Goal: Task Accomplishment & Management: Complete application form

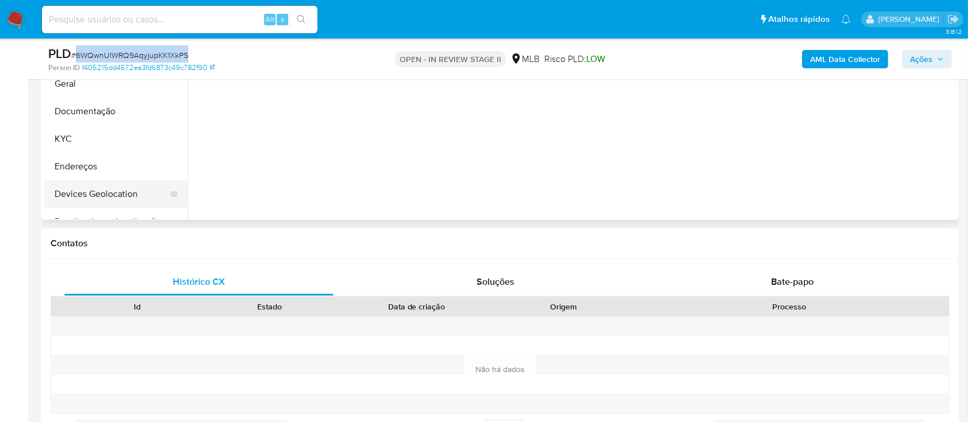
scroll to position [230, 0]
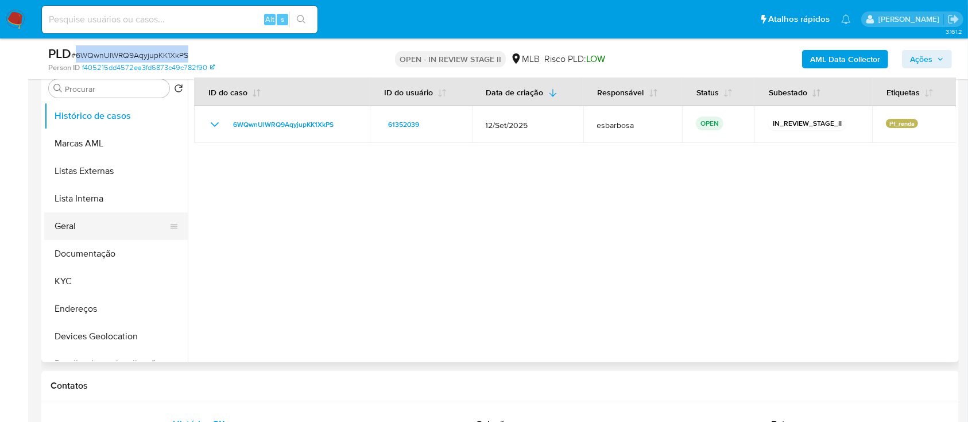
click at [81, 227] on button "Geral" at bounding box center [111, 226] width 134 height 28
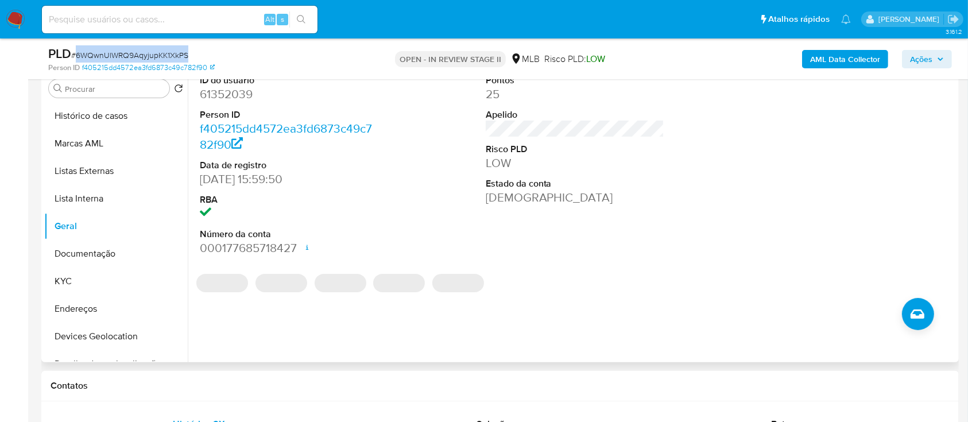
scroll to position [153, 0]
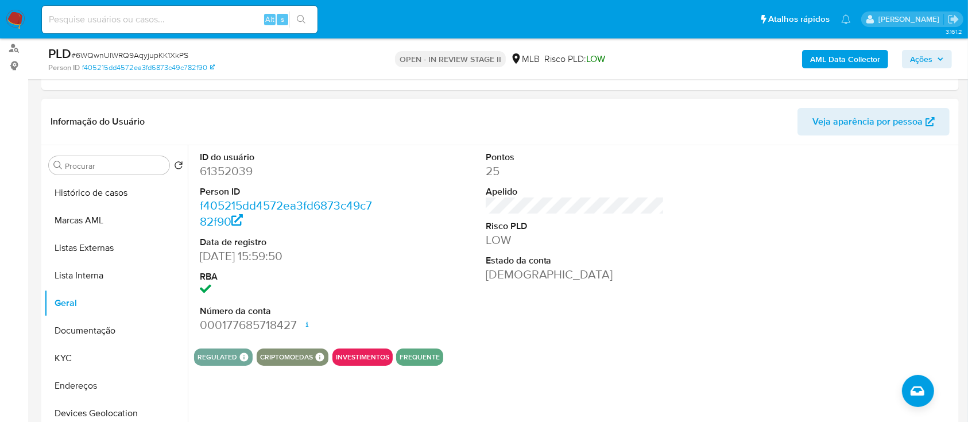
click at [219, 177] on dd "61352039" at bounding box center [289, 171] width 179 height 16
copy dd "61352039"
click at [88, 356] on button "KYC" at bounding box center [111, 358] width 134 height 28
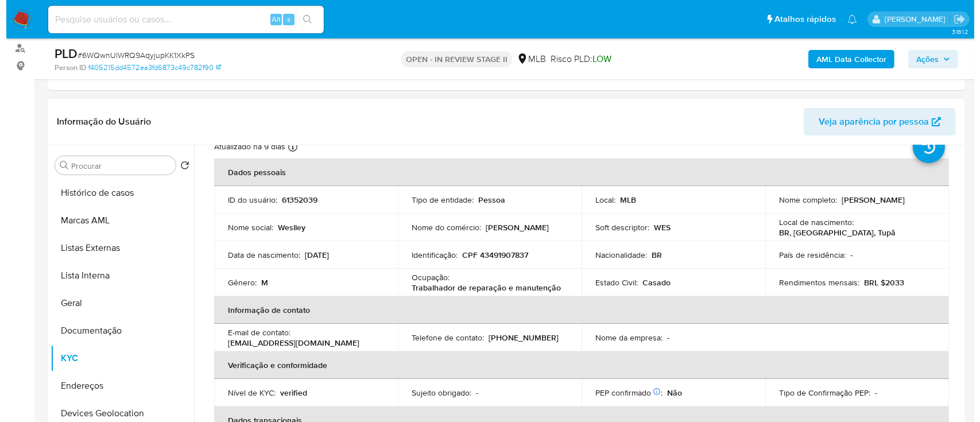
scroll to position [76, 0]
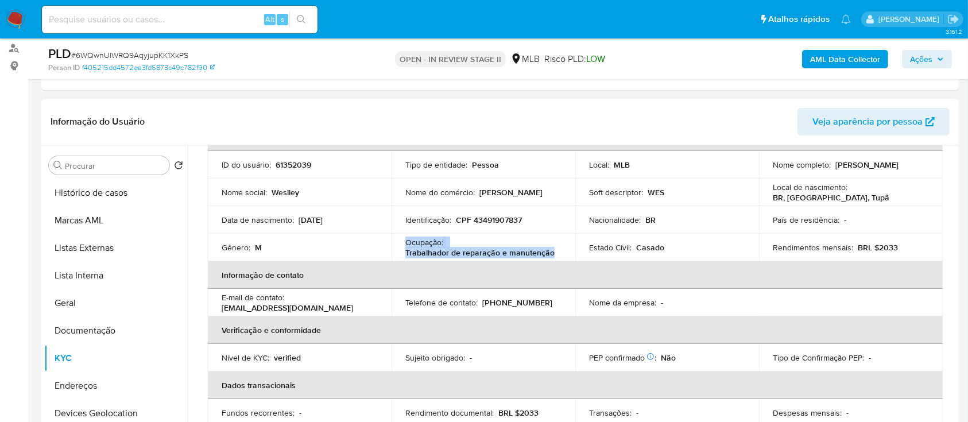
drag, startPoint x: 555, startPoint y: 250, endPoint x: 404, endPoint y: 242, distance: 151.2
click at [405, 242] on div "Ocupação : Trabalhador de reparação e manutenção" at bounding box center [483, 247] width 156 height 21
copy div "Ocupação : Trabalhador de reparação e manutenção"
click at [831, 61] on b "AML Data Collector" at bounding box center [845, 59] width 70 height 18
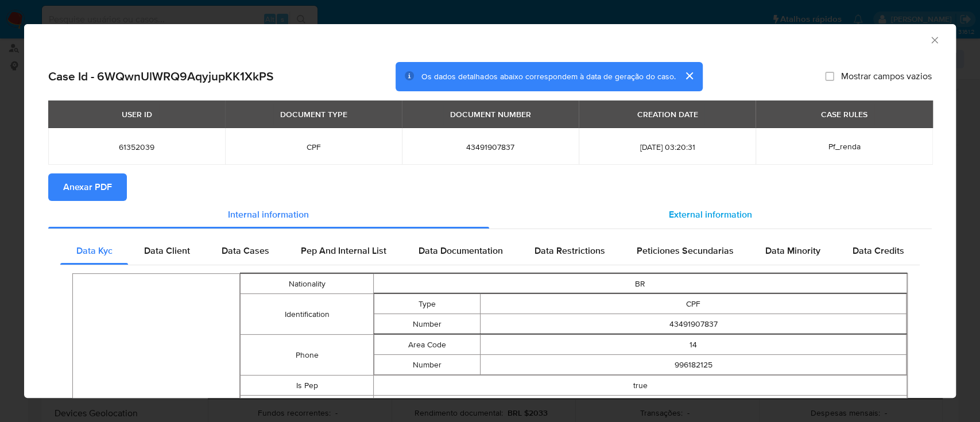
click at [708, 211] on span "External information" at bounding box center [710, 214] width 83 height 13
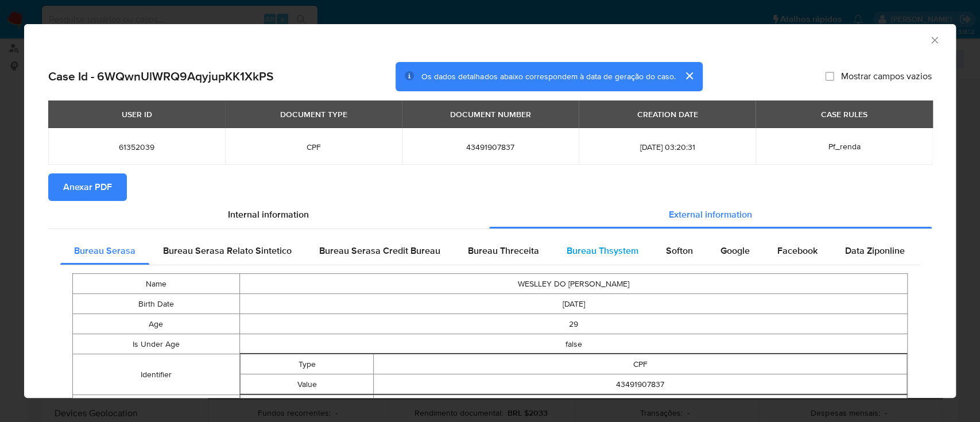
click at [596, 250] on span "Bureau Thsystem" at bounding box center [603, 250] width 72 height 13
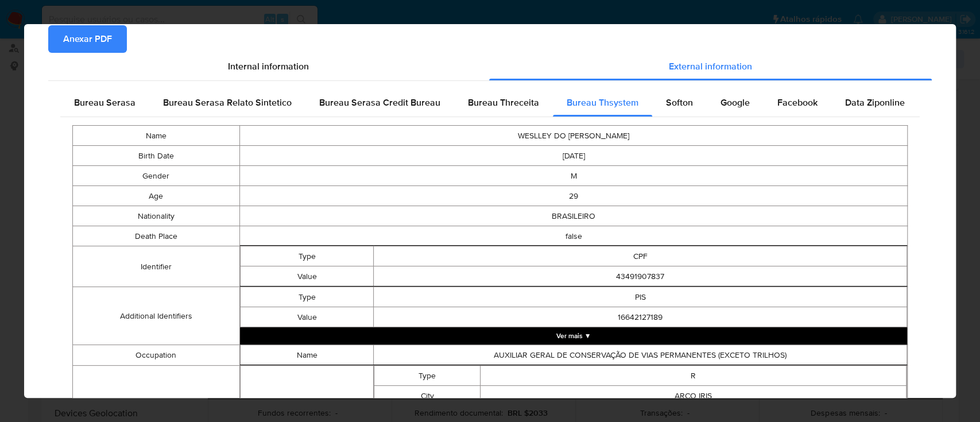
scroll to position [25, 0]
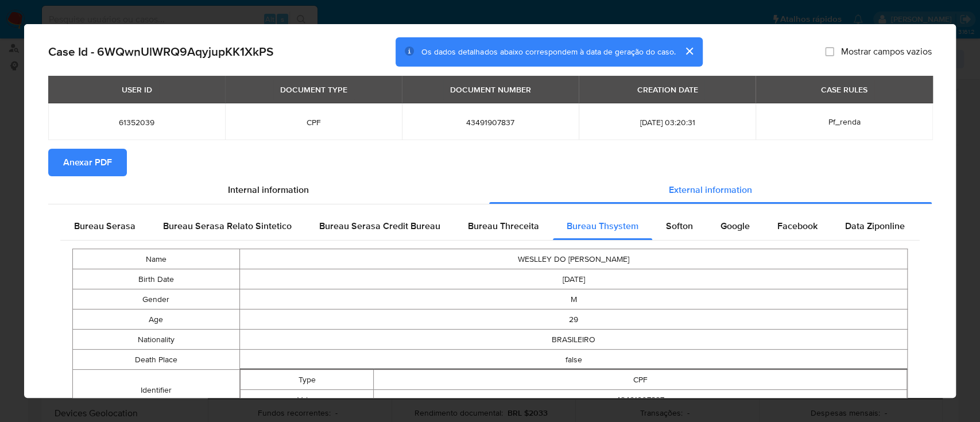
click at [96, 163] on span "Anexar PDF" at bounding box center [87, 162] width 49 height 25
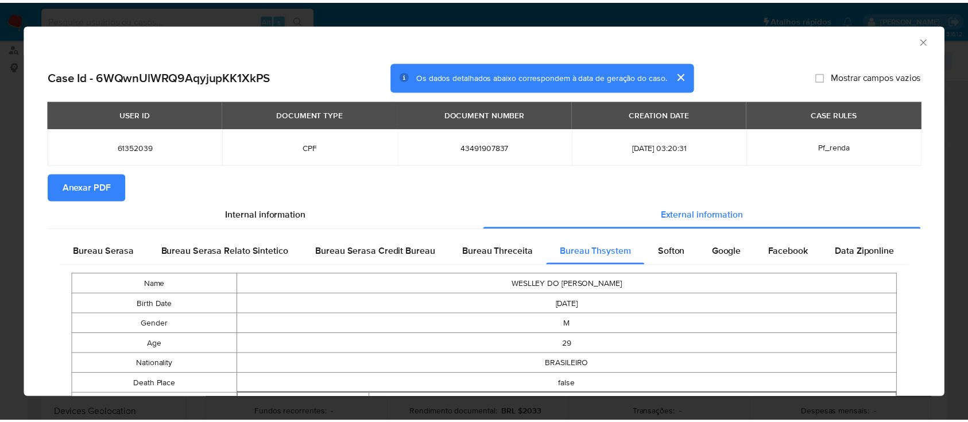
scroll to position [0, 0]
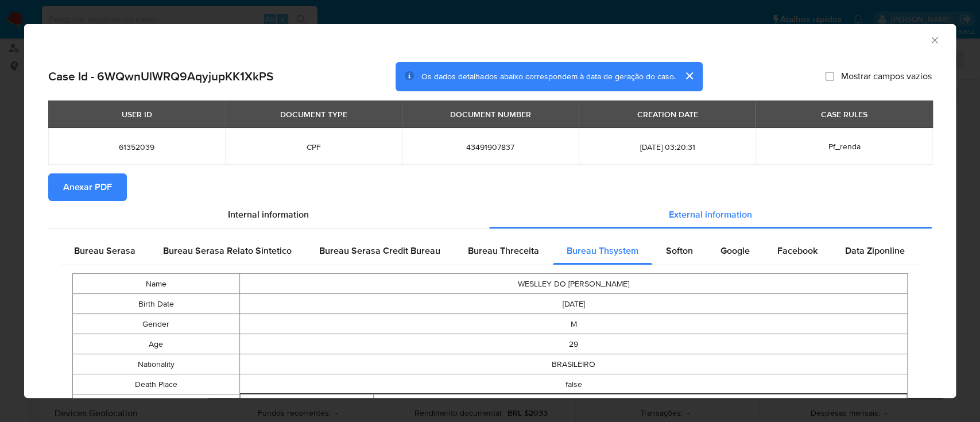
click at [929, 44] on icon "Fechar a janela" at bounding box center [934, 39] width 11 height 11
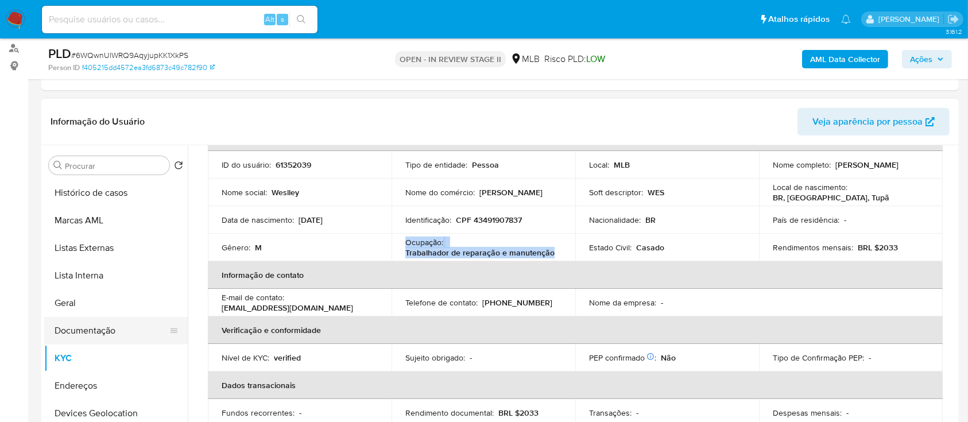
drag, startPoint x: 91, startPoint y: 329, endPoint x: 99, endPoint y: 338, distance: 11.4
click at [91, 329] on button "Documentação" at bounding box center [111, 331] width 134 height 28
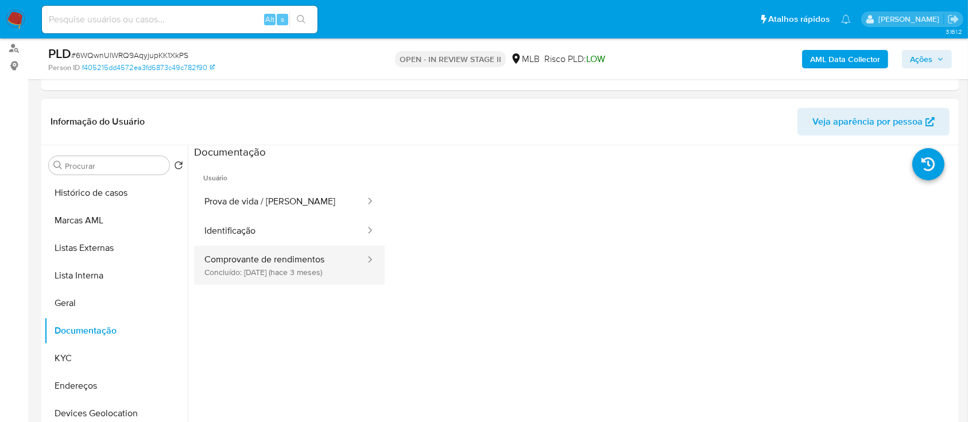
drag, startPoint x: 289, startPoint y: 247, endPoint x: 293, endPoint y: 256, distance: 10.0
click at [290, 251] on button "Comprovante de rendimentos Concluído: 17/06/2025 (hace 3 meses)" at bounding box center [280, 265] width 172 height 39
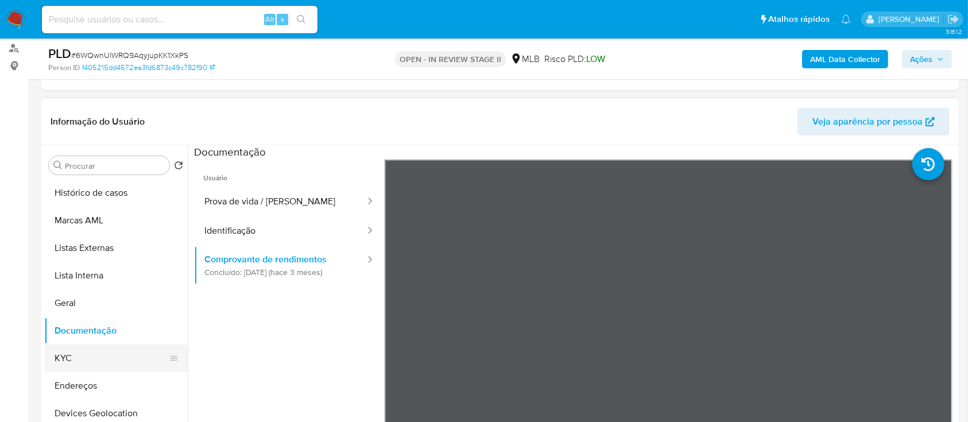
click at [91, 359] on button "KYC" at bounding box center [111, 358] width 134 height 28
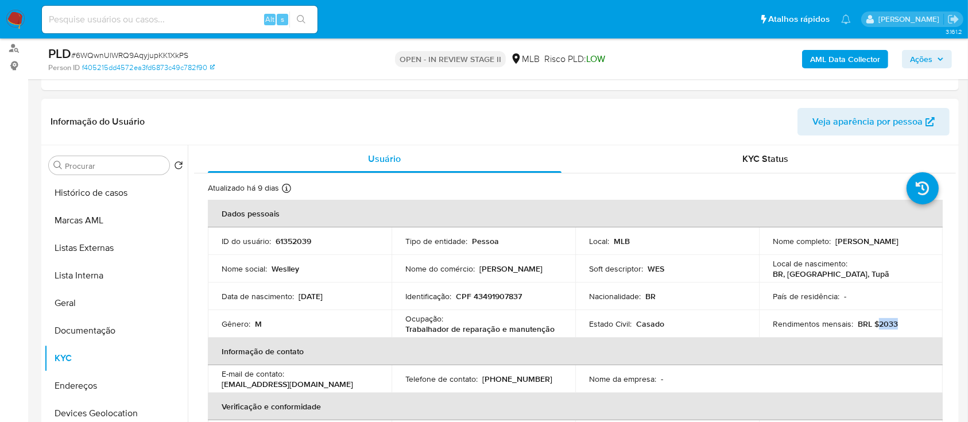
drag, startPoint x: 894, startPoint y: 322, endPoint x: 886, endPoint y: 323, distance: 8.1
click at [883, 323] on div "Rendimentos mensais : BRL $2033" at bounding box center [851, 324] width 156 height 10
drag, startPoint x: 875, startPoint y: 321, endPoint x: 893, endPoint y: 323, distance: 17.9
click at [893, 323] on div "Rendimentos mensais : BRL $2033" at bounding box center [851, 324] width 156 height 10
copy p "2033"
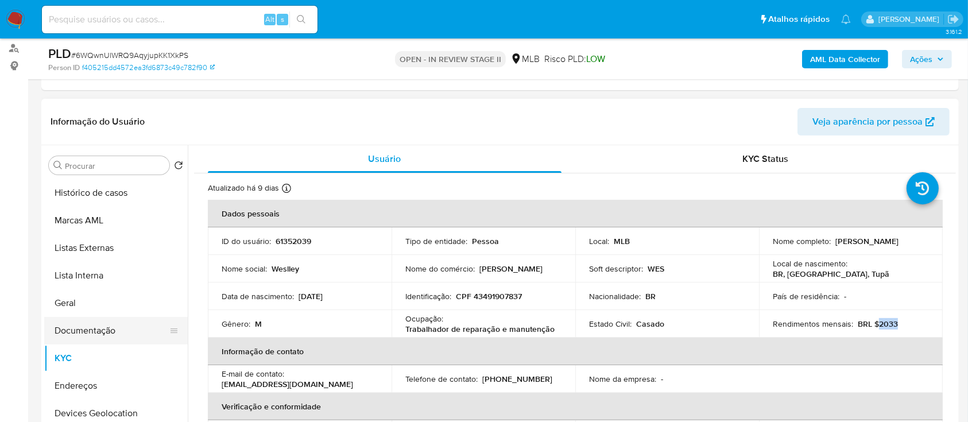
click at [102, 331] on button "Documentação" at bounding box center [111, 331] width 134 height 28
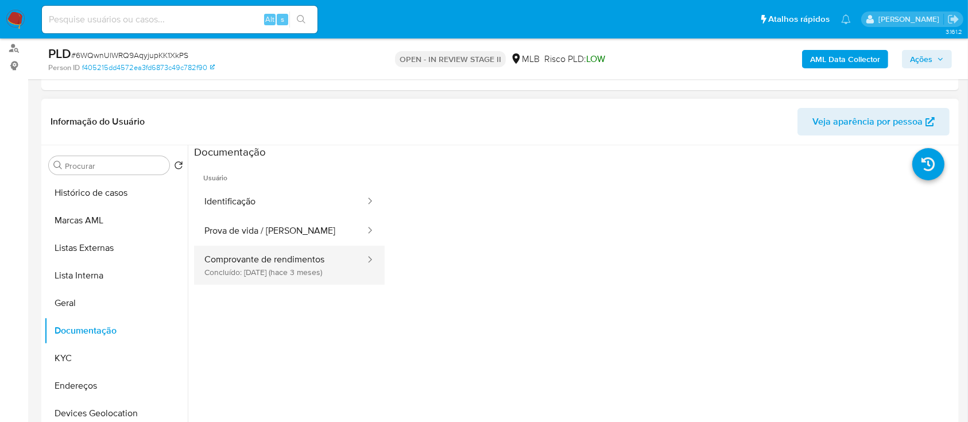
click at [268, 258] on button "Comprovante de rendimentos Concluído: 17/06/2025 (hace 3 meses)" at bounding box center [280, 265] width 172 height 39
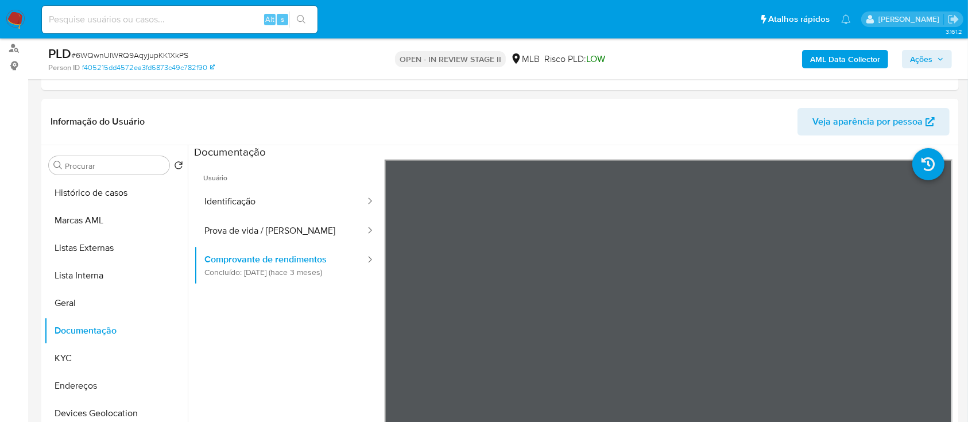
click at [912, 55] on span "Ações" at bounding box center [921, 59] width 22 height 18
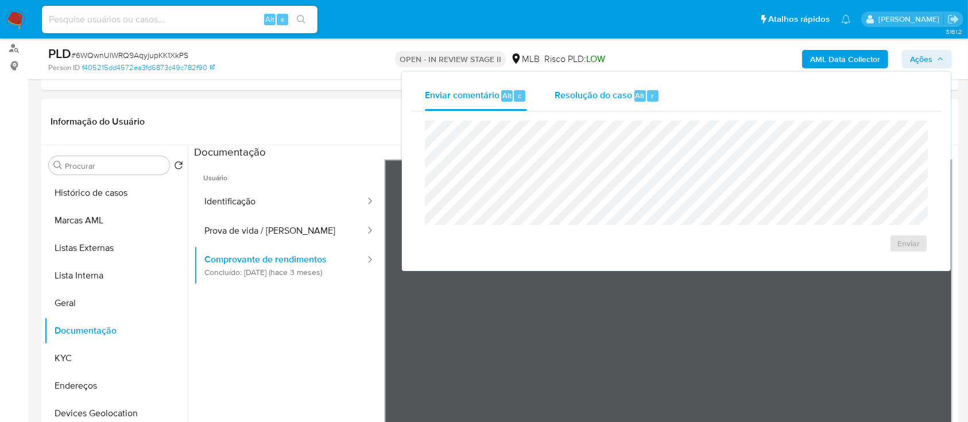
click at [576, 99] on span "Resolução do caso" at bounding box center [593, 94] width 77 height 13
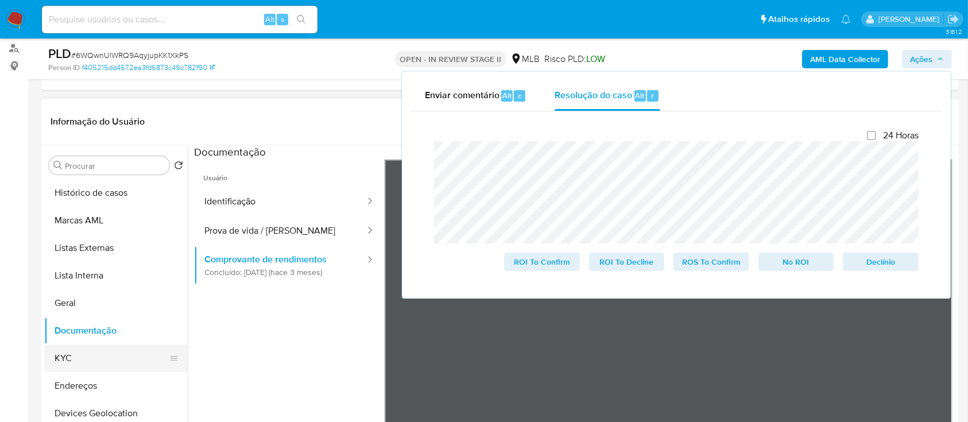
click at [80, 357] on button "KYC" at bounding box center [111, 358] width 134 height 28
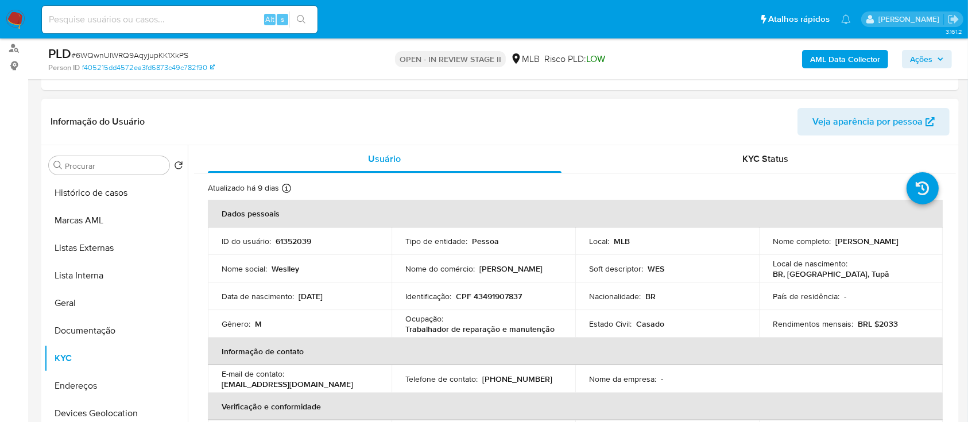
drag, startPoint x: 866, startPoint y: 246, endPoint x: 772, endPoint y: 250, distance: 94.8
click at [773, 246] on div "Nome completo : Weslley Do Amaral Souza" at bounding box center [851, 241] width 156 height 10
copy p "Weslley Do Amaral Souza"
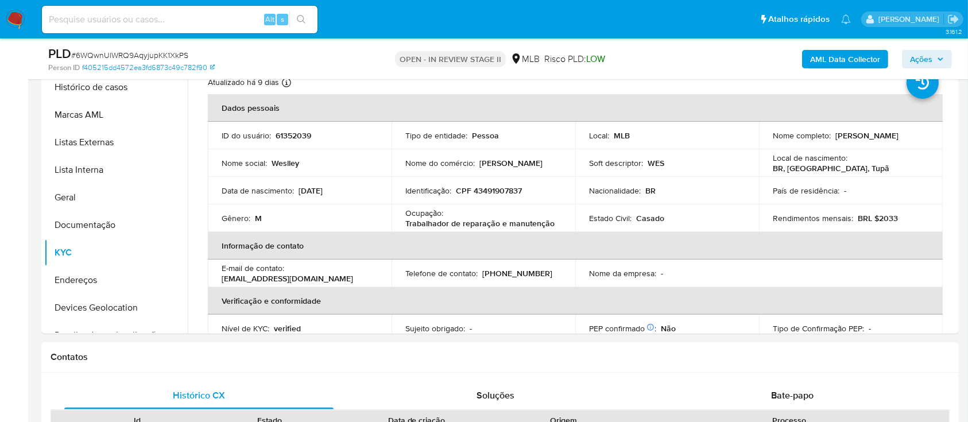
scroll to position [306, 0]
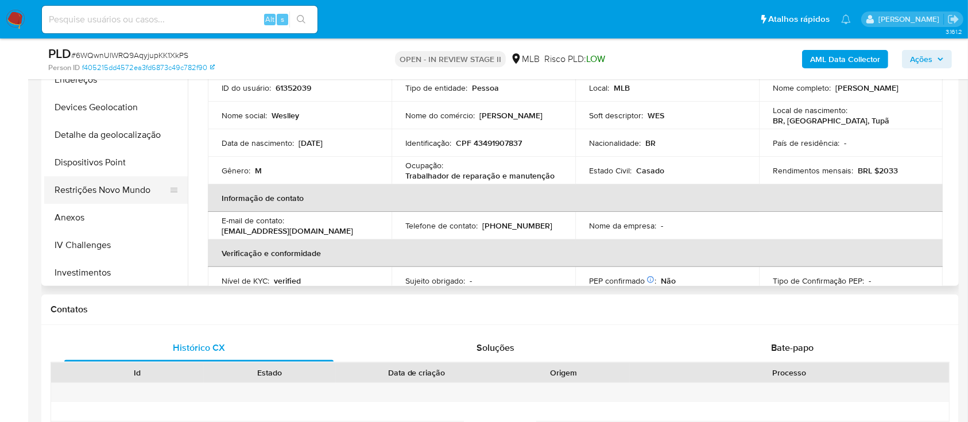
click at [108, 195] on button "Restrições Novo Mundo" at bounding box center [111, 190] width 134 height 28
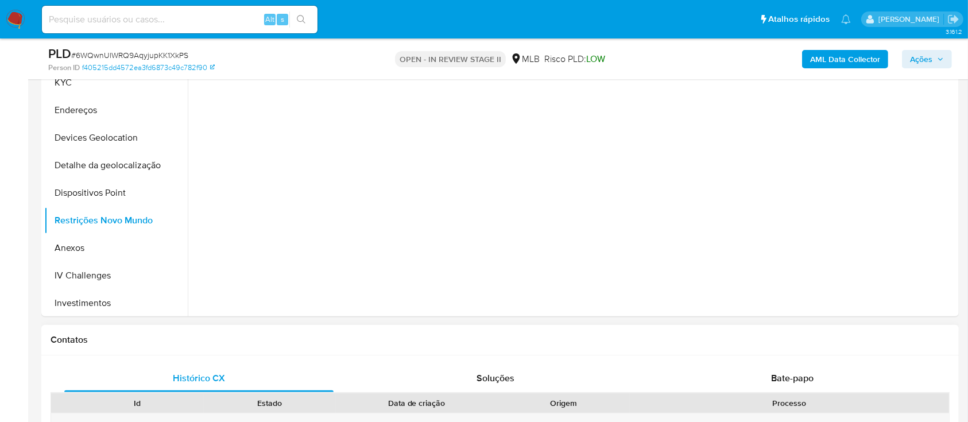
scroll to position [230, 0]
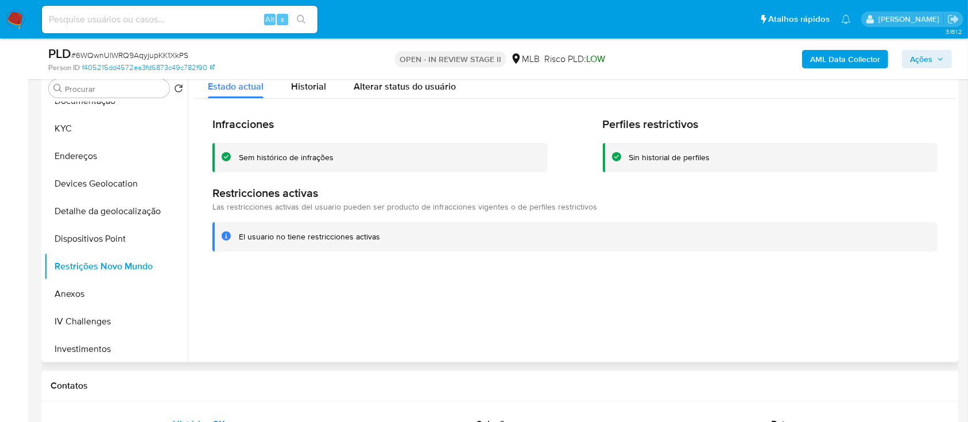
click at [315, 159] on div "Sem histórico de infrações" at bounding box center [286, 157] width 95 height 11
click at [440, 290] on div at bounding box center [572, 215] width 768 height 294
click at [88, 131] on button "KYC" at bounding box center [111, 129] width 134 height 28
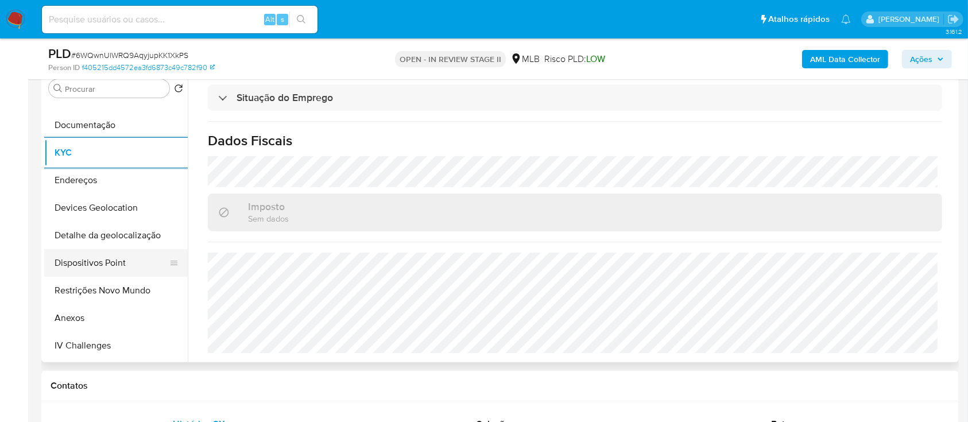
scroll to position [153, 0]
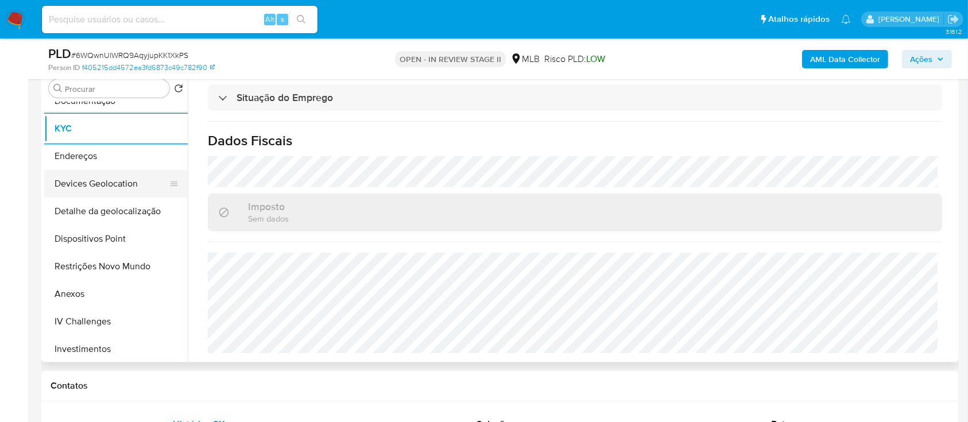
click at [124, 185] on button "Devices Geolocation" at bounding box center [111, 184] width 134 height 28
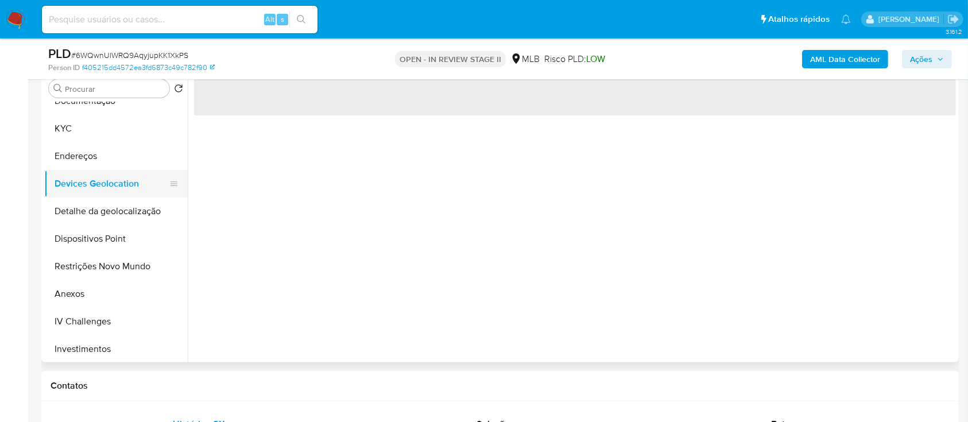
scroll to position [0, 0]
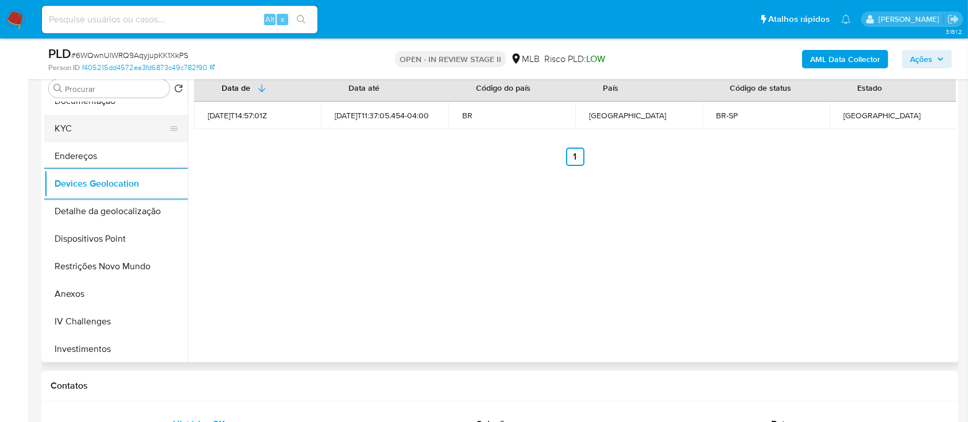
click at [91, 134] on button "KYC" at bounding box center [111, 129] width 134 height 28
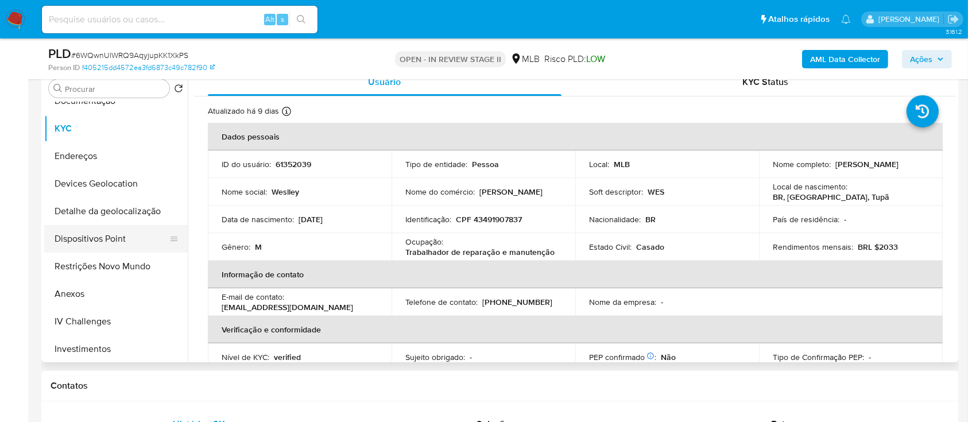
click at [126, 240] on button "Dispositivos Point" at bounding box center [111, 239] width 134 height 28
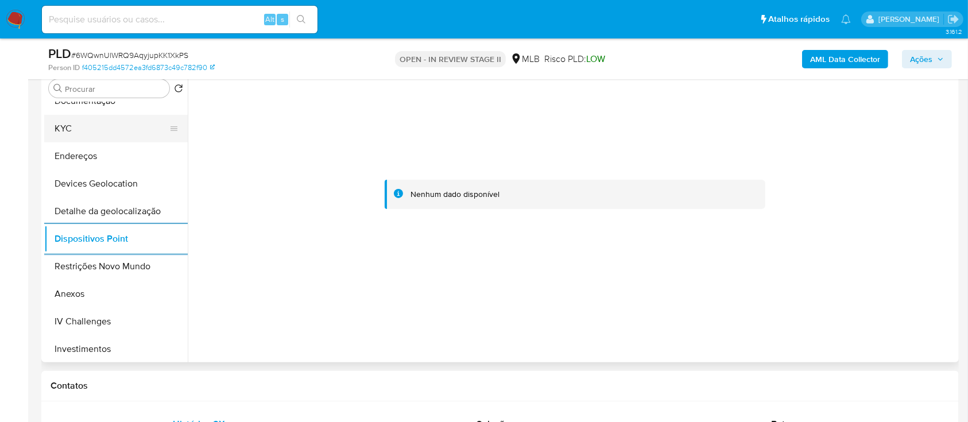
click at [100, 135] on button "KYC" at bounding box center [111, 129] width 134 height 28
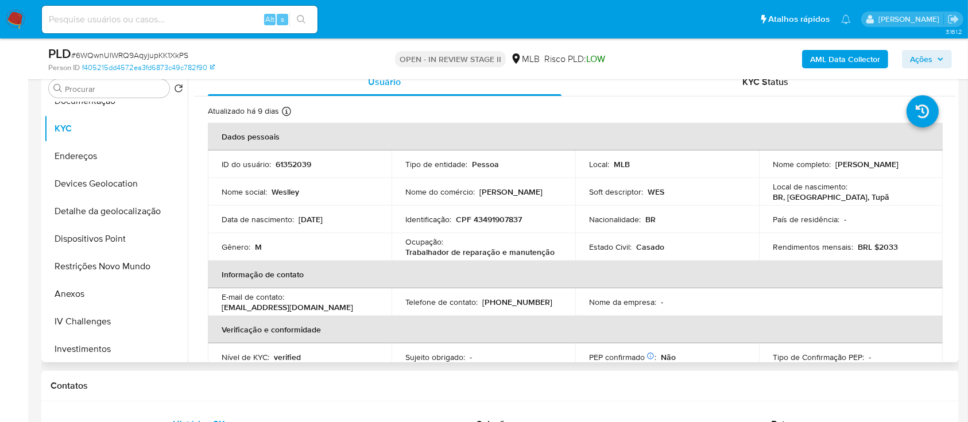
click at [510, 218] on p "CPF 43491907837" at bounding box center [489, 219] width 66 height 10
copy p "43491907837"
click at [80, 296] on button "Anexos" at bounding box center [111, 294] width 134 height 28
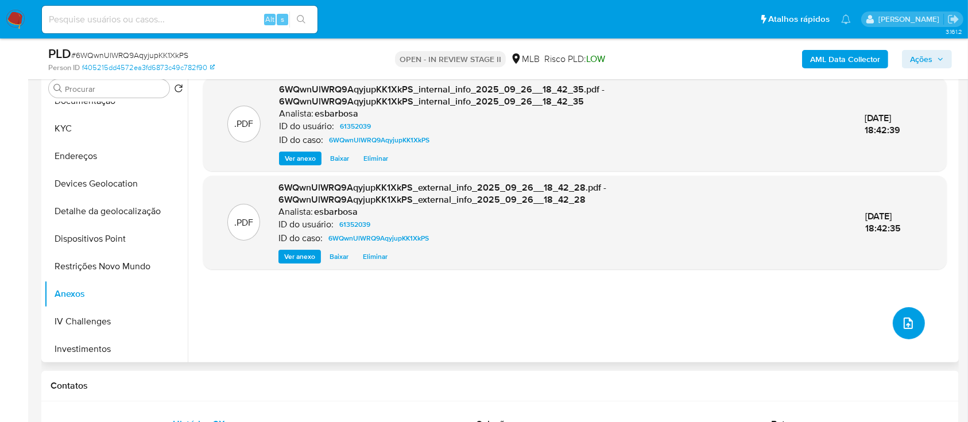
click at [910, 328] on span "upload-file" at bounding box center [908, 323] width 14 height 14
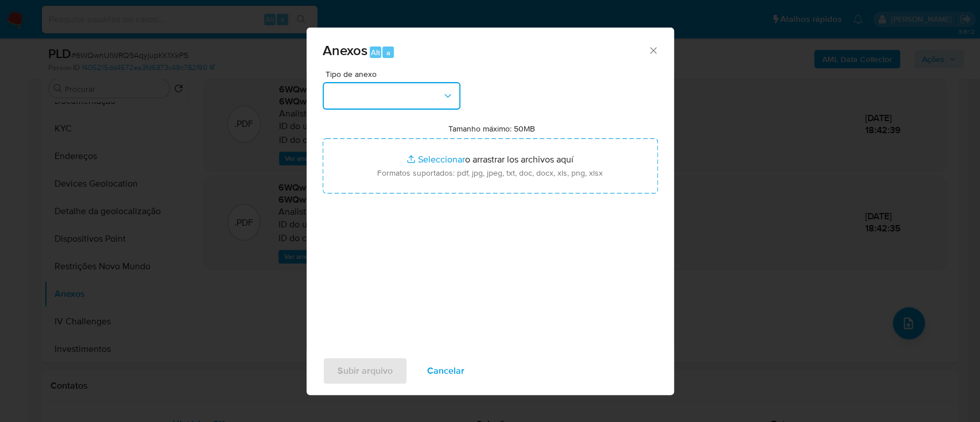
click at [360, 99] on button "button" at bounding box center [392, 96] width 138 height 28
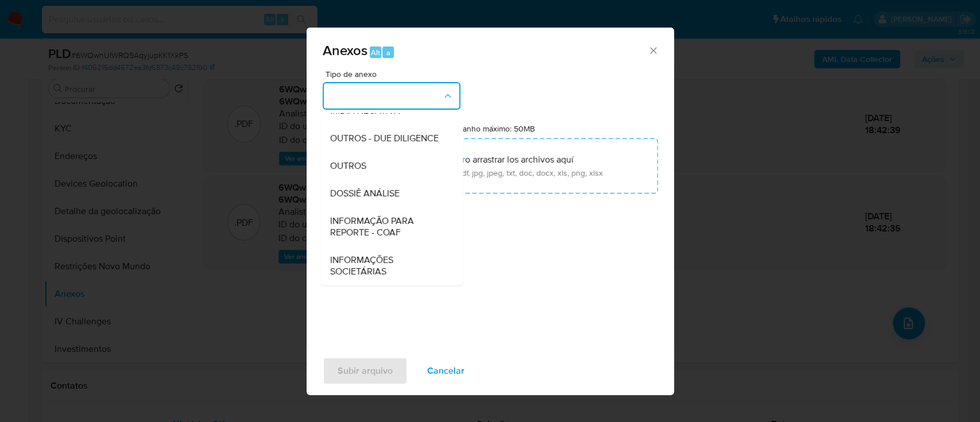
scroll to position [176, 0]
click at [553, 247] on div "Tipo de anexo CAPTURA BUREAU CAPTURA DOWJONES CAPTURA GOOGLE CAPTURA WEB INFORM…" at bounding box center [490, 205] width 335 height 271
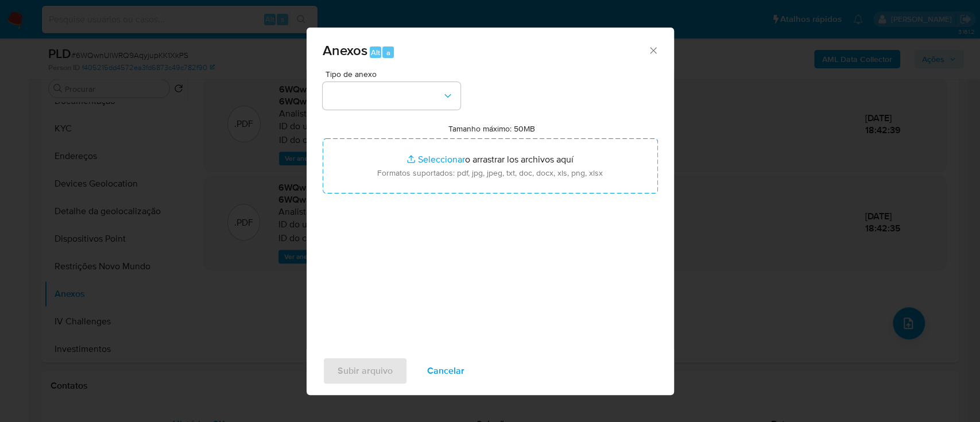
drag, startPoint x: 527, startPoint y: 83, endPoint x: 479, endPoint y: 99, distance: 51.0
click at [528, 83] on div "Tipo de anexo Tamanho máximo: 50MB Seleccionar archivos Seleccionar o arrastrar…" at bounding box center [490, 205] width 335 height 271
click at [428, 94] on button "button" at bounding box center [392, 96] width 138 height 28
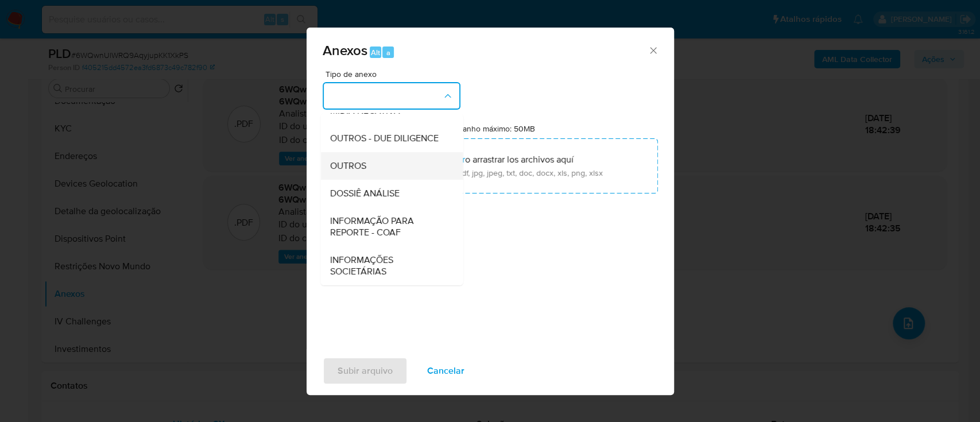
click at [358, 161] on span "OUTROS" at bounding box center [347, 165] width 36 height 11
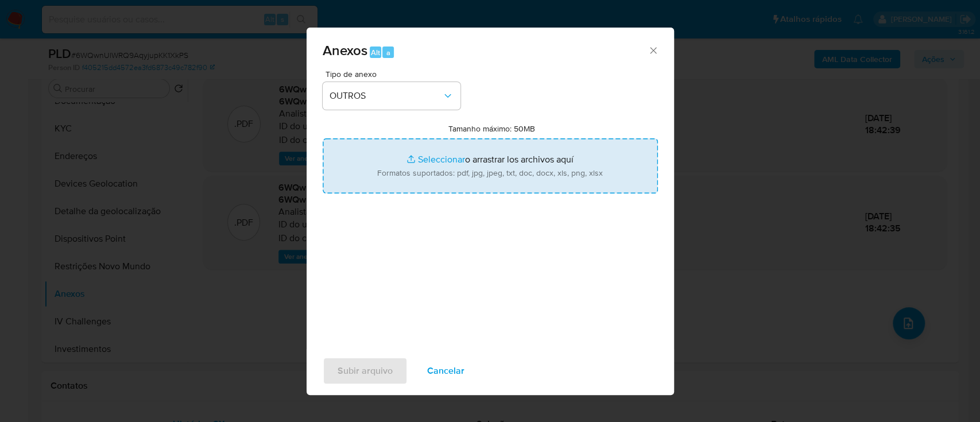
click at [436, 158] on input "Tamanho máximo: 50MB Seleccionar archivos" at bounding box center [490, 165] width 335 height 55
type input "C:\fakepath\SAR - XXXXX - CPF 43491907837 - WESLLEY DO AMARAL SOUZA.pdf"
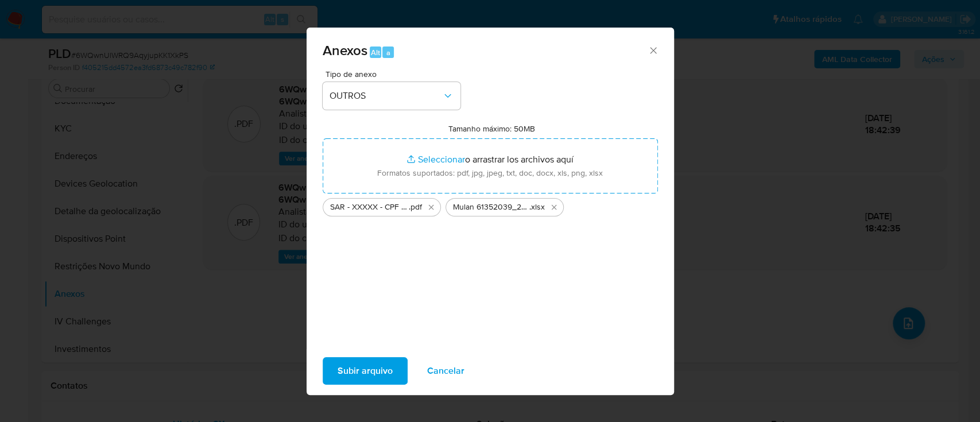
click at [358, 374] on span "Subir arquivo" at bounding box center [365, 370] width 55 height 25
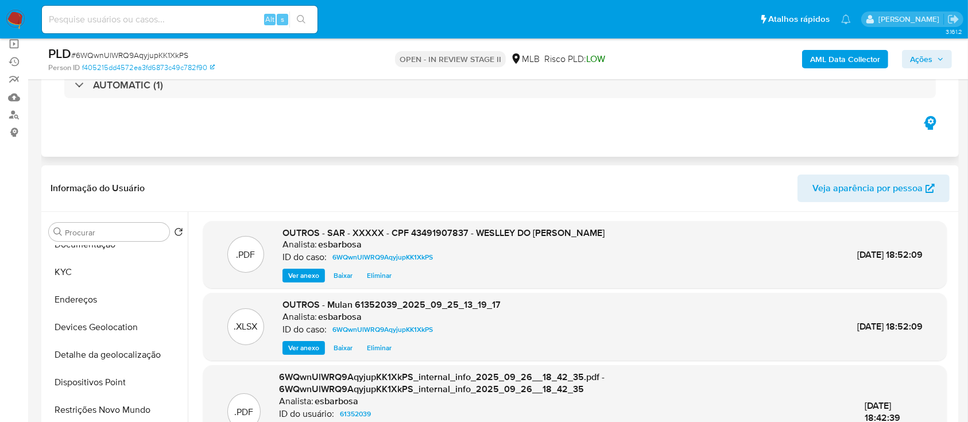
scroll to position [76, 0]
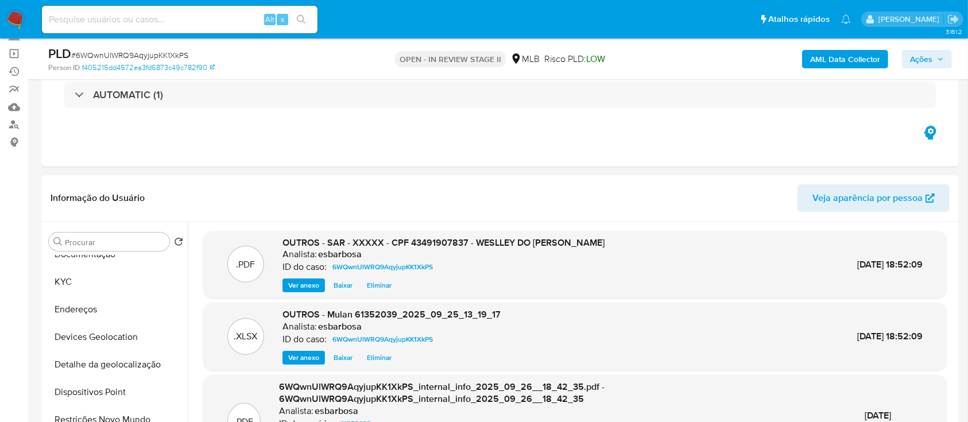
click at [917, 53] on span "Ações" at bounding box center [921, 59] width 22 height 18
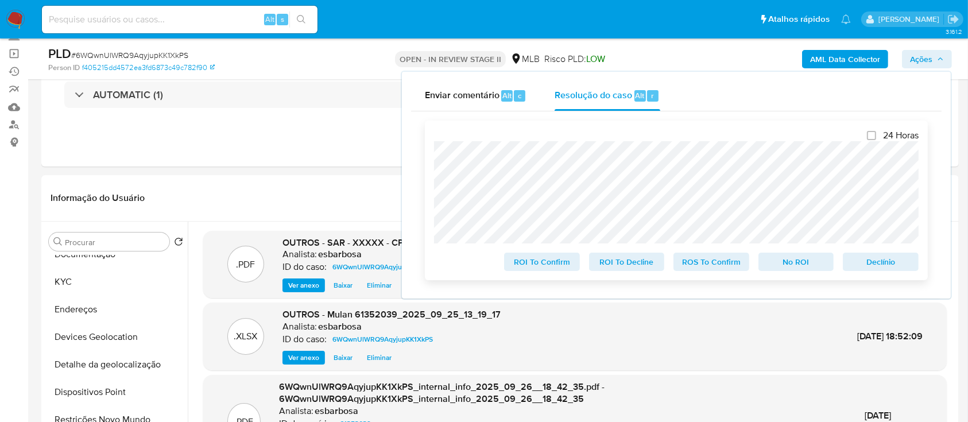
click at [778, 266] on span "No ROI" at bounding box center [796, 262] width 60 height 16
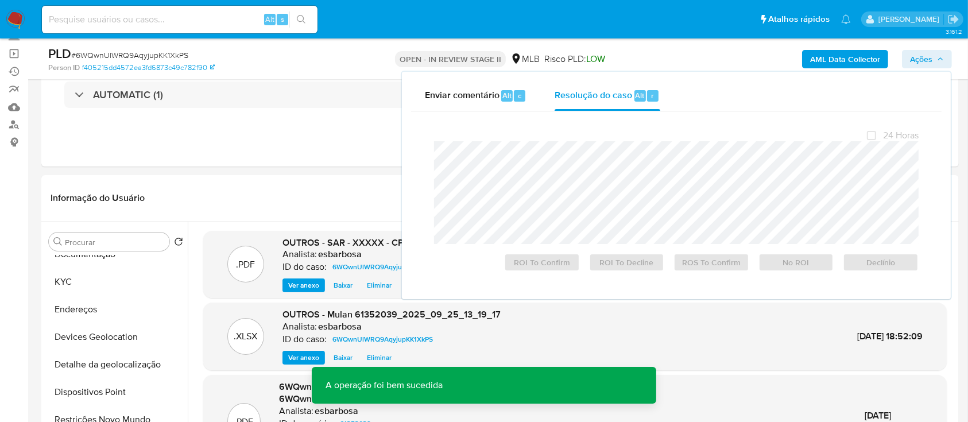
click at [160, 53] on span "# 6WQwnUlWRQ9AqyjupKK1XkPS" at bounding box center [129, 54] width 117 height 11
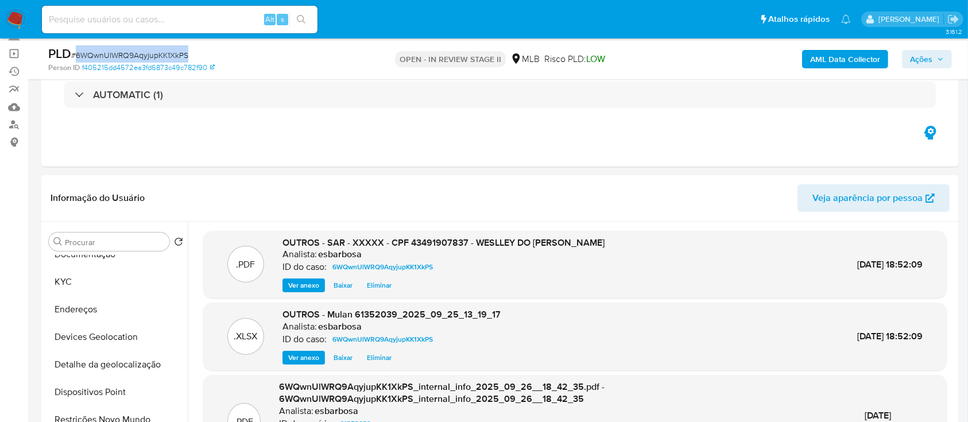
click at [160, 53] on span "# 6WQwnUlWRQ9AqyjupKK1XkPS" at bounding box center [129, 54] width 117 height 11
copy span "6WQwnUlWRQ9AqyjupKK1XkPS"
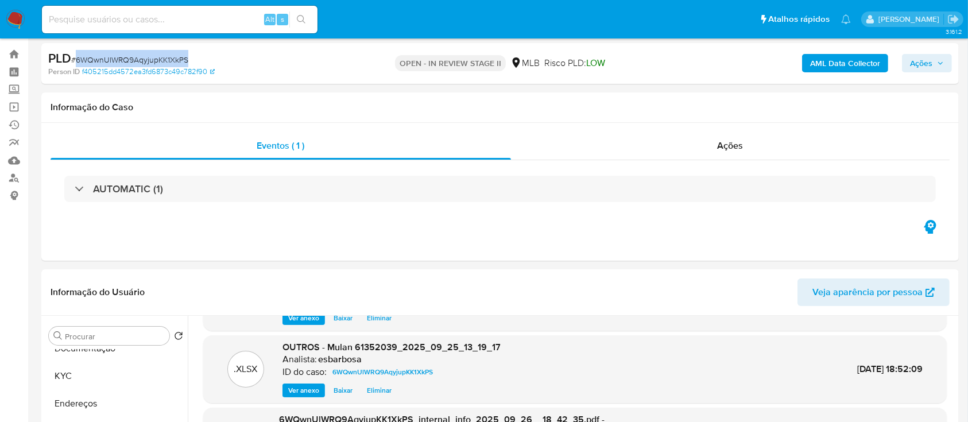
scroll to position [0, 0]
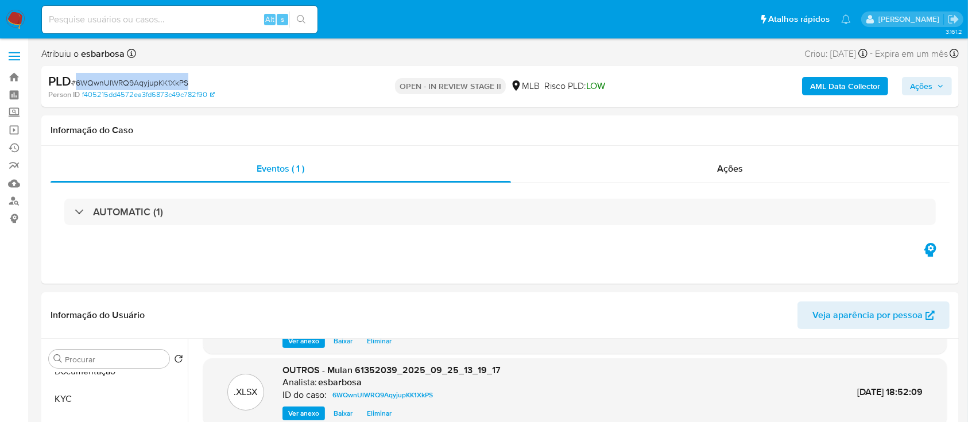
drag, startPoint x: 922, startPoint y: 88, endPoint x: 909, endPoint y: 88, distance: 13.2
click at [922, 88] on span "Ações" at bounding box center [921, 86] width 22 height 18
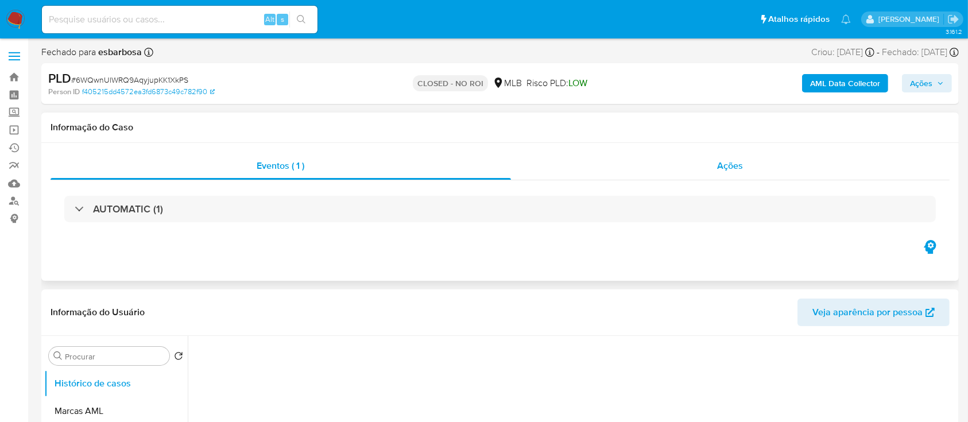
select select "10"
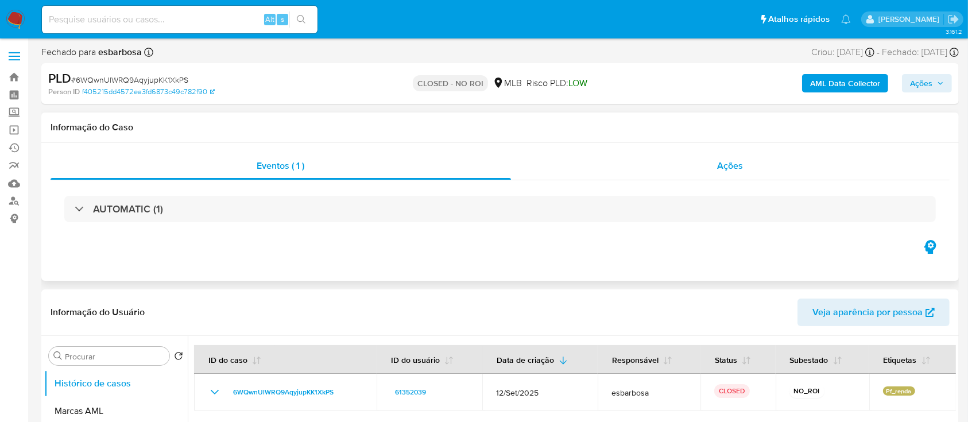
click at [586, 177] on div "Ações" at bounding box center [730, 166] width 439 height 28
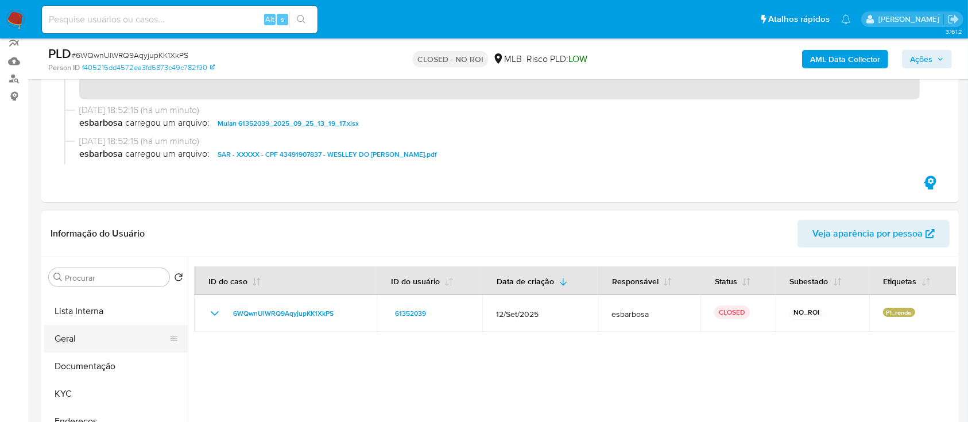
scroll to position [153, 0]
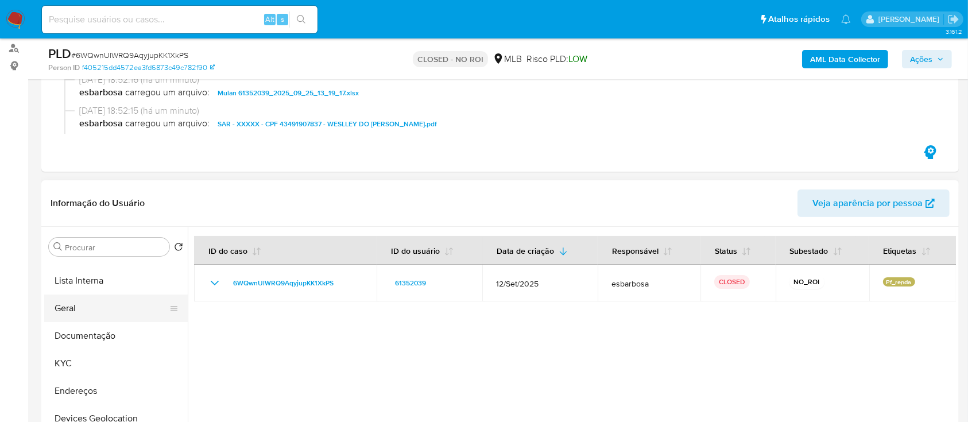
click at [87, 311] on button "Geral" at bounding box center [111, 308] width 134 height 28
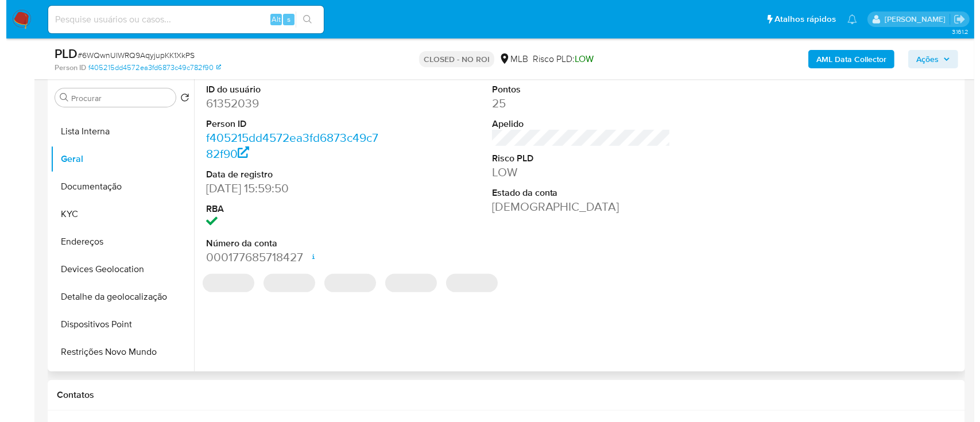
scroll to position [306, 0]
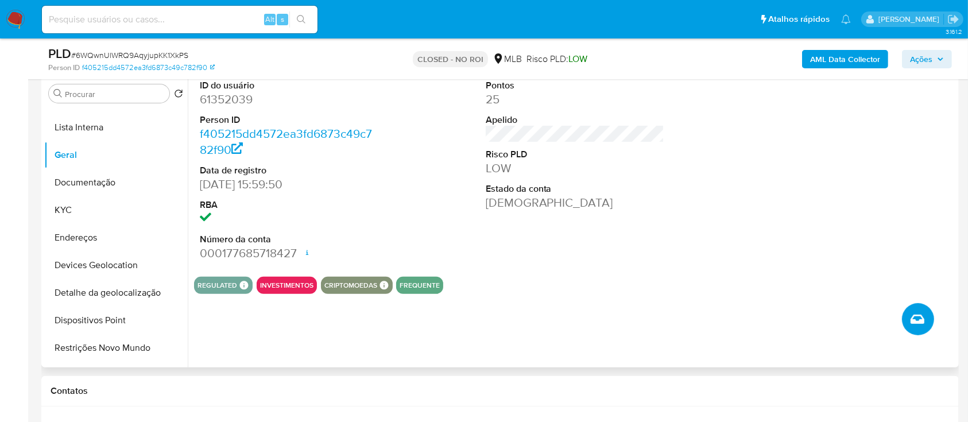
click at [929, 323] on button "Criar caso manual" at bounding box center [918, 319] width 32 height 32
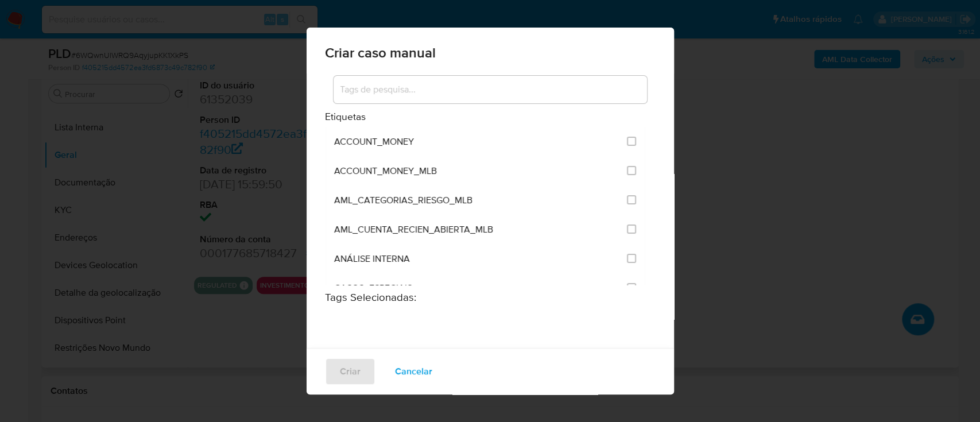
click at [396, 82] on input at bounding box center [490, 89] width 313 height 15
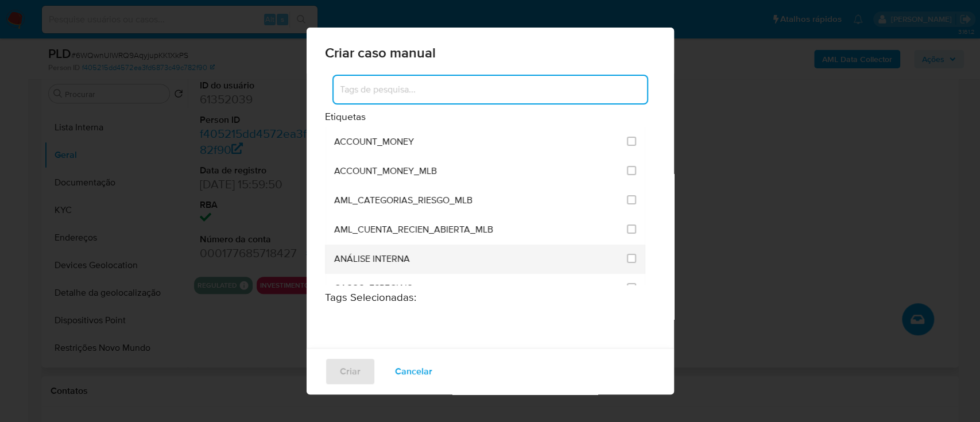
click at [377, 259] on span "ANÁLISE INTERNA" at bounding box center [372, 258] width 76 height 11
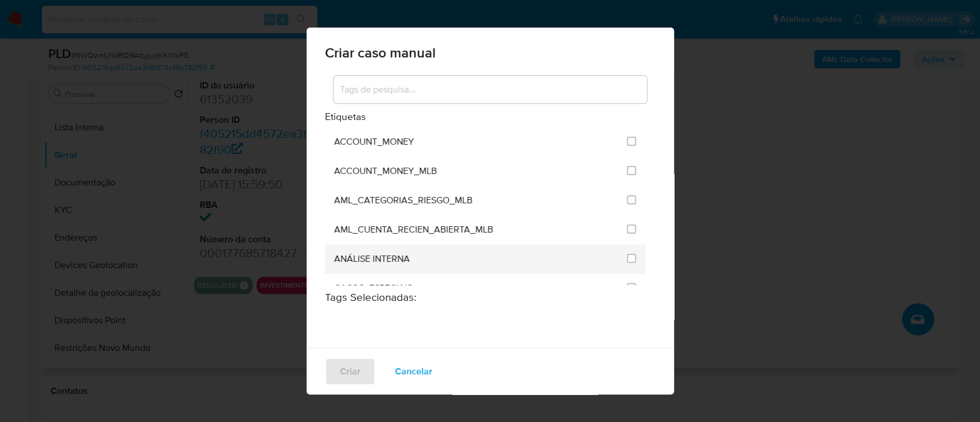
click at [627, 259] on li "ANÁLISE INTERNA" at bounding box center [485, 259] width 321 height 29
click at [627, 259] on input "1886" at bounding box center [631, 258] width 9 height 9
checkbox input "true"
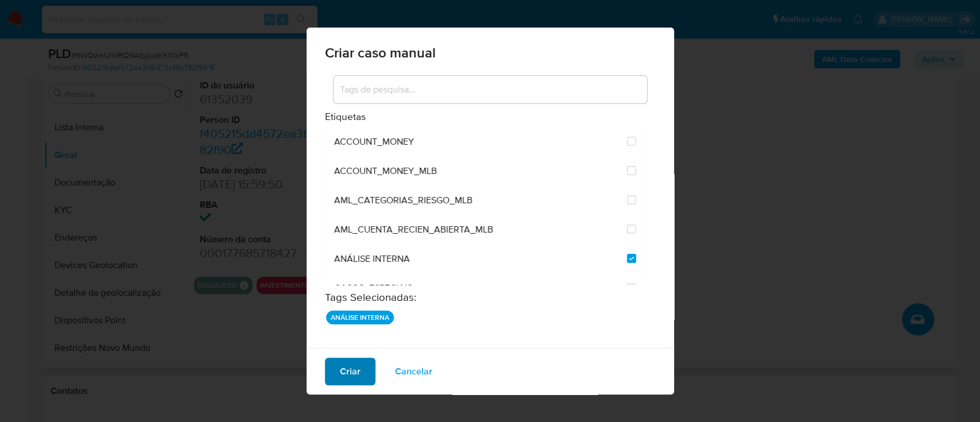
click at [356, 373] on span "Criar" at bounding box center [350, 371] width 21 height 25
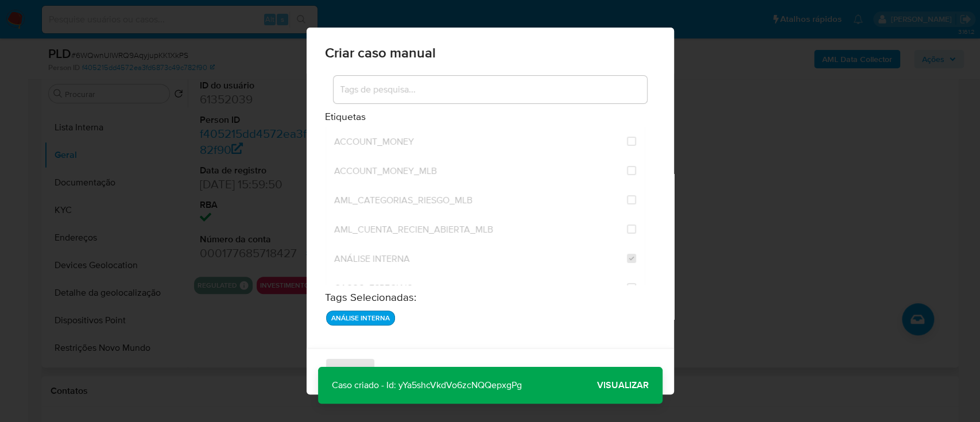
click at [615, 385] on span "Visualizar" at bounding box center [623, 385] width 52 height 0
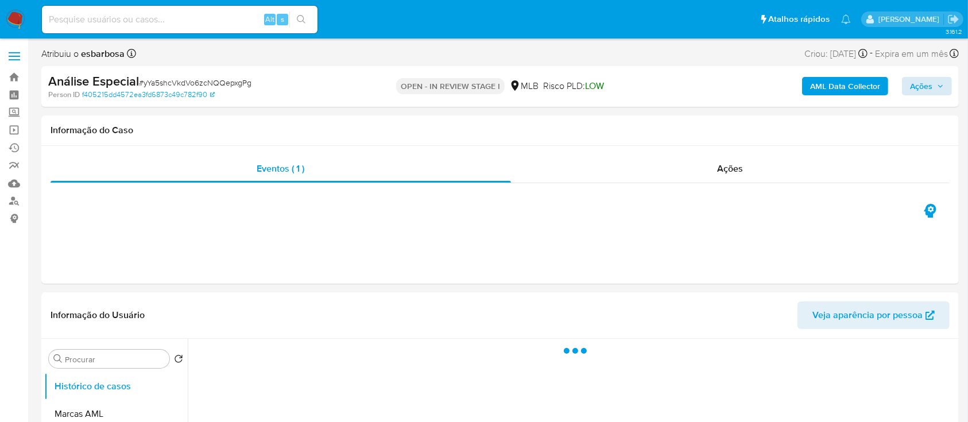
select select "10"
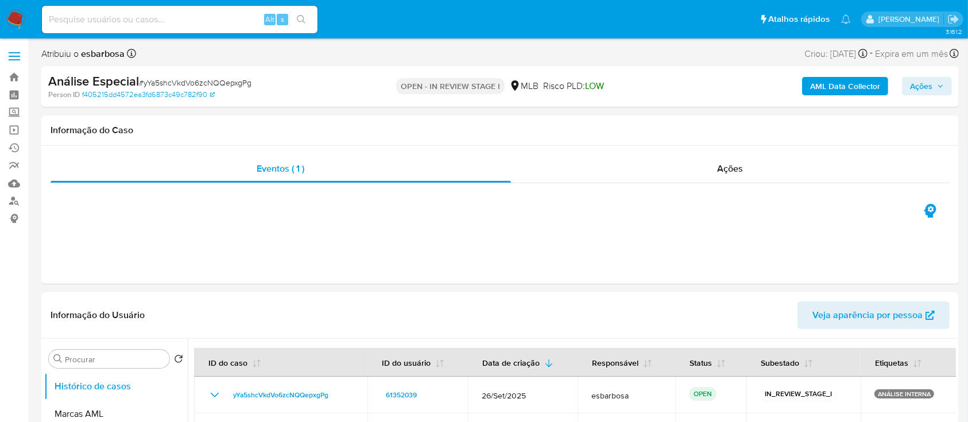
click at [196, 80] on span "# yYa5shcVkdVo6zcNQQepxgPg" at bounding box center [195, 82] width 113 height 11
copy span "yYa5shcVkdVo6zcNQQepxgPg"
click at [913, 86] on span "Ações" at bounding box center [921, 86] width 22 height 18
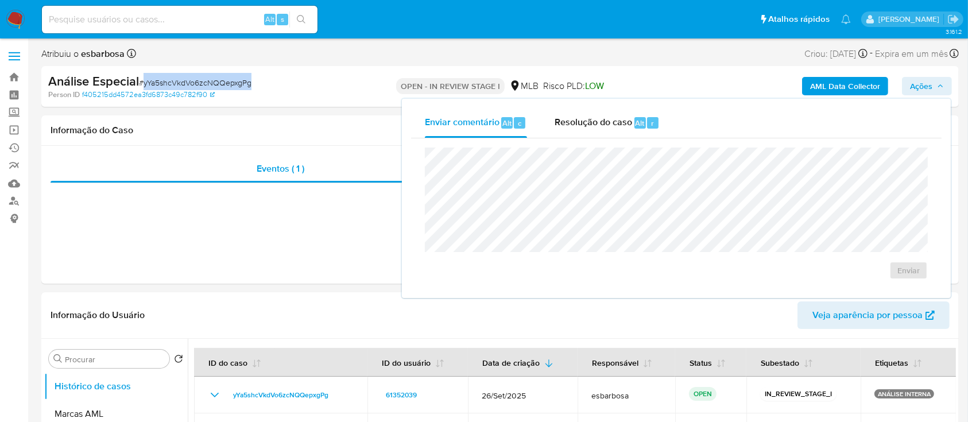
drag, startPoint x: 595, startPoint y: 133, endPoint x: 596, endPoint y: 141, distance: 7.6
click at [595, 133] on div "Resolução do caso Alt r" at bounding box center [607, 123] width 105 height 30
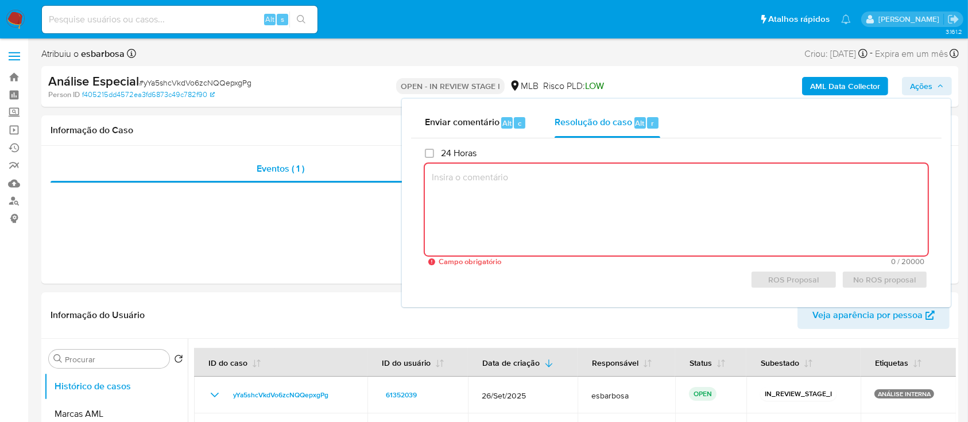
click at [635, 195] on textarea at bounding box center [676, 210] width 503 height 92
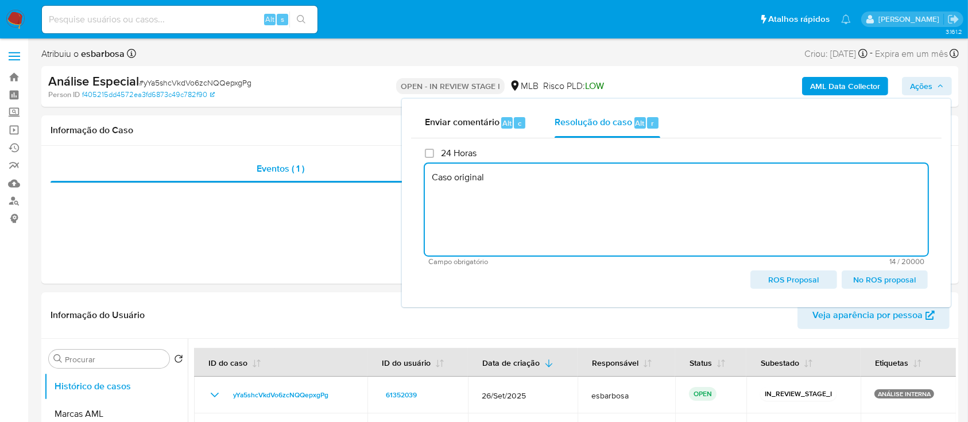
paste textarea "6WQwnUlWRQ9AqyjupKK1XkPS"
click at [433, 179] on textarea "Caso original 6WQwnUlWRQ9AqyjupKK1XkPS" at bounding box center [676, 210] width 503 height 92
click at [687, 180] on textarea "Alerta abeeto paracorreção de envio de esteira o Caso original 6WQwnUlWRQ9Aqyju…" at bounding box center [676, 210] width 503 height 92
click at [505, 181] on textarea "Alerta abeeto paracorreção de envio de esteira o Caso original sendo 6WQwnUlWRQ…" at bounding box center [676, 210] width 503 height 92
click at [468, 183] on textarea "Alerta abeeto para correção de envio de esteira o Caso original sendo 6WQwnUlWR…" at bounding box center [676, 210] width 503 height 92
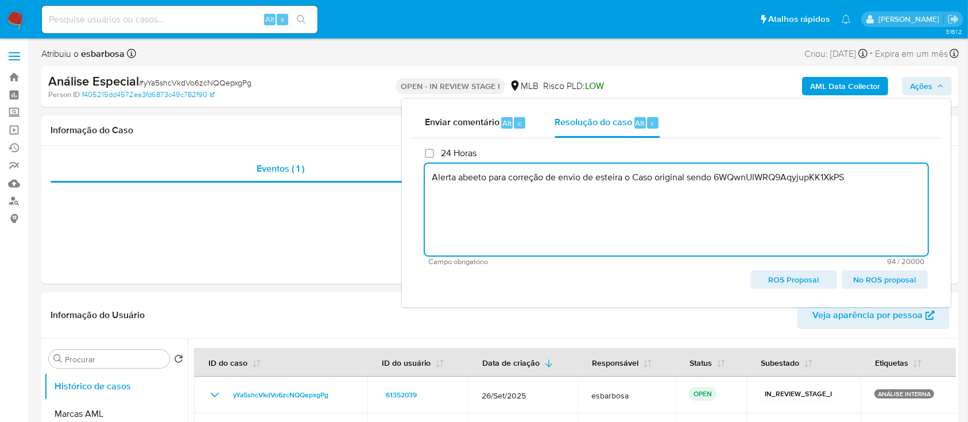
click at [475, 179] on textarea "Alerta abeeto para correção de envio de esteira o Caso original sendo 6WQwnUlWR…" at bounding box center [676, 210] width 503 height 92
click at [868, 177] on textarea "Alerta aberto para correção de envio de esteira o Caso original sendo 6WQwnUlWR…" at bounding box center [676, 210] width 503 height 92
drag, startPoint x: 574, startPoint y: 191, endPoint x: 545, endPoint y: 190, distance: 28.7
click at [545, 190] on textarea "Alerta aberto para correção de envio de esteira o Caso original sendo 6WQwnUlWR…" at bounding box center [676, 210] width 503 height 92
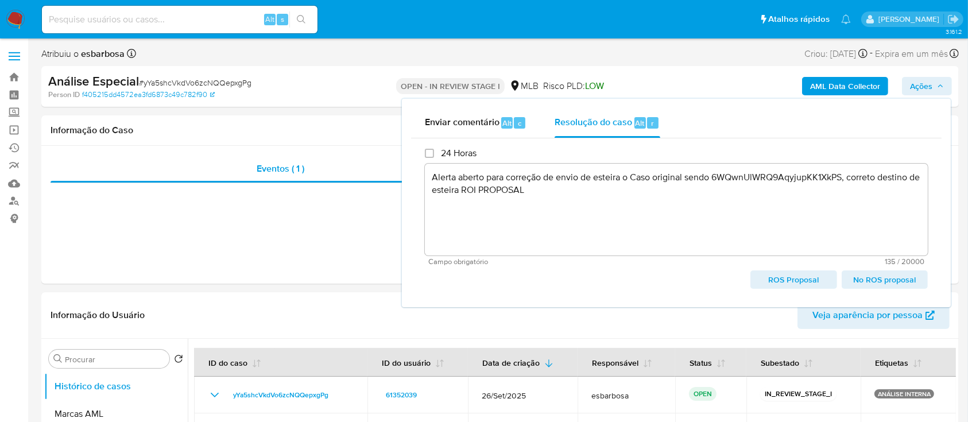
click at [794, 278] on span "ROS Proposal" at bounding box center [793, 280] width 70 height 16
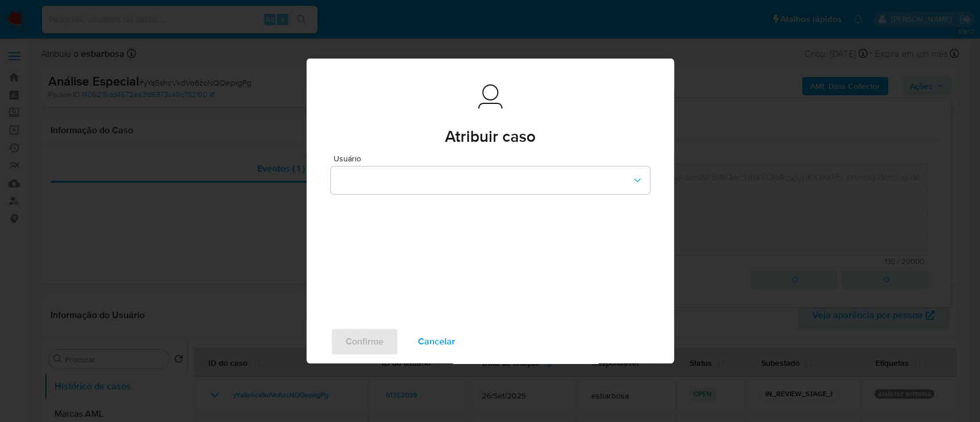
click at [453, 341] on span "Cancelar" at bounding box center [436, 341] width 37 height 25
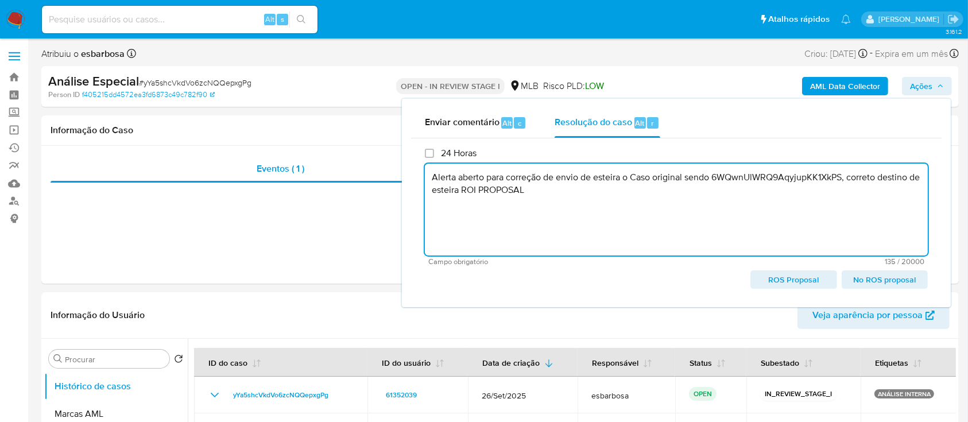
drag, startPoint x: 518, startPoint y: 192, endPoint x: 431, endPoint y: 176, distance: 88.7
click at [431, 176] on textarea "Alerta aberto para correção de envio de esteira o Caso original sendo 6WQwnUlWR…" at bounding box center [676, 210] width 503 height 92
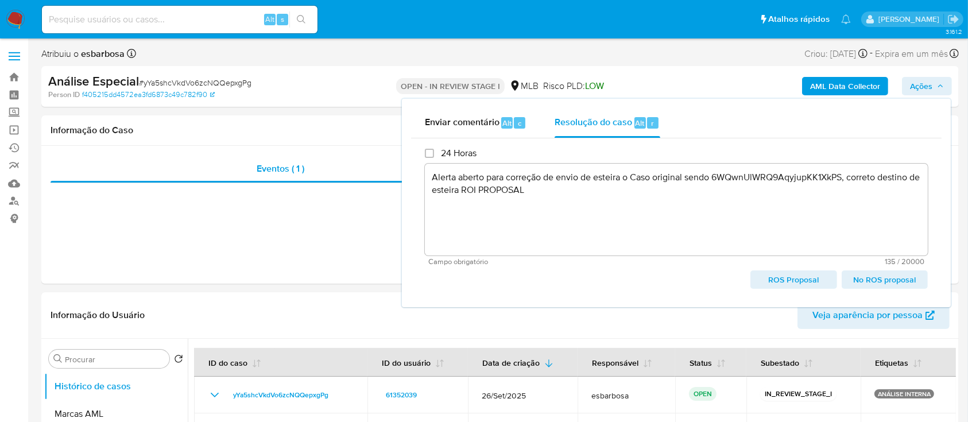
click at [795, 277] on span "ROS Proposal" at bounding box center [793, 280] width 70 height 16
type textarea "Alerta aberto para correção de envio de esteira o Caso original sendo 6WQwnUlWR…"
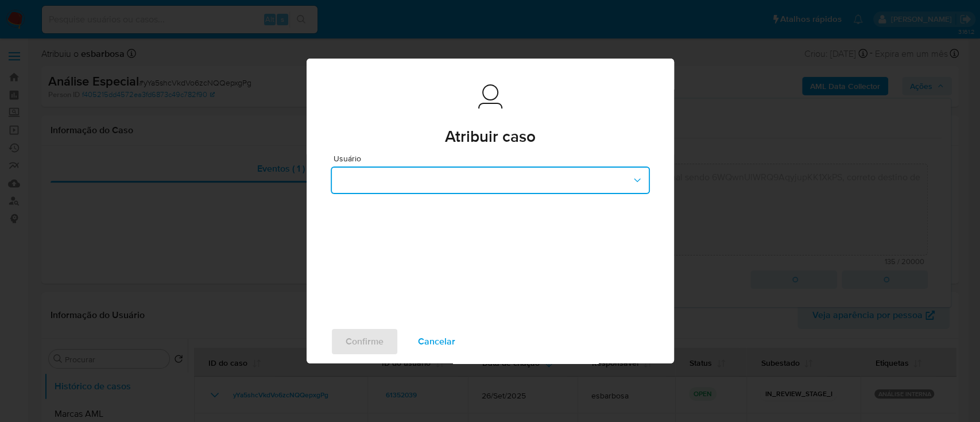
click at [453, 175] on button "button" at bounding box center [490, 180] width 319 height 28
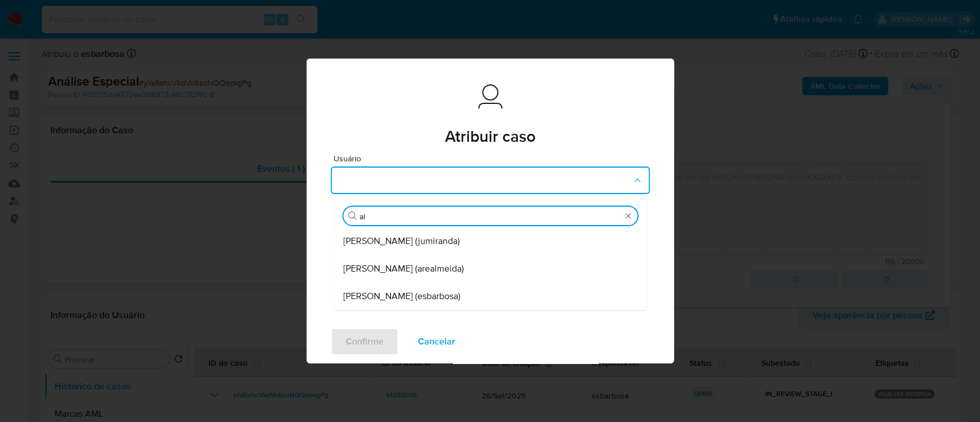
type input "ale"
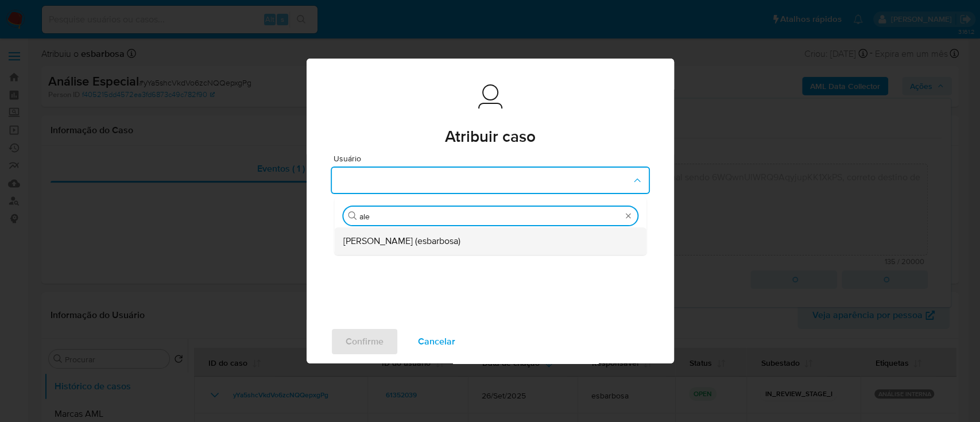
click at [436, 242] on span "Alessandra Da Silva Barbosa (esbarbosa)" at bounding box center [401, 240] width 117 height 11
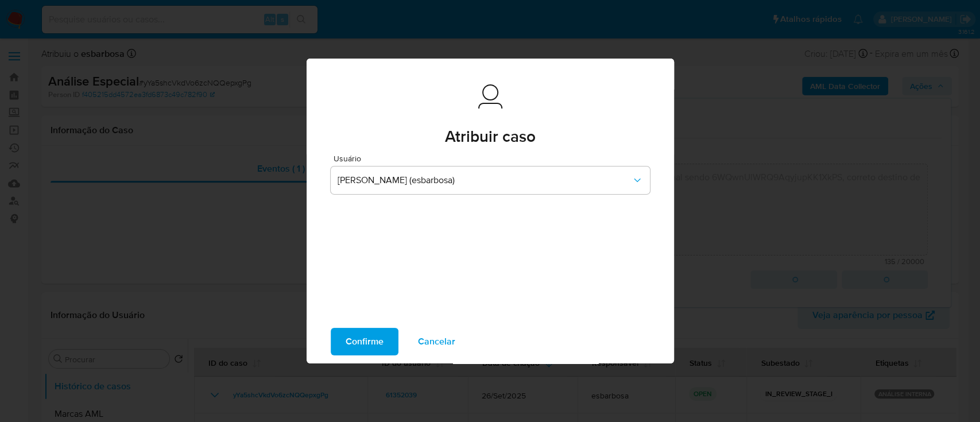
click at [363, 347] on span "Confirme" at bounding box center [365, 341] width 38 height 25
type textarea "Alerta aberto para correção de envio de esteira o Caso original sendo 6WQwnUlWR…"
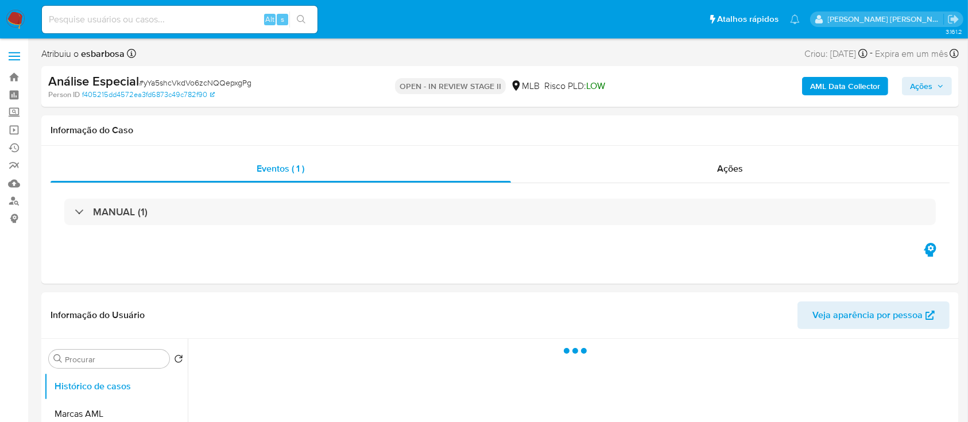
select select "10"
click at [932, 84] on span "Ações" at bounding box center [927, 86] width 34 height 16
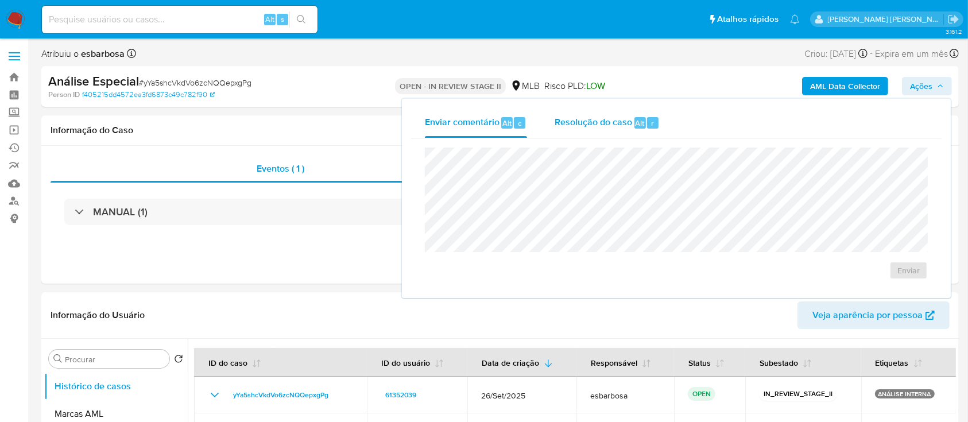
click at [607, 122] on span "Resolução do caso" at bounding box center [593, 122] width 77 height 13
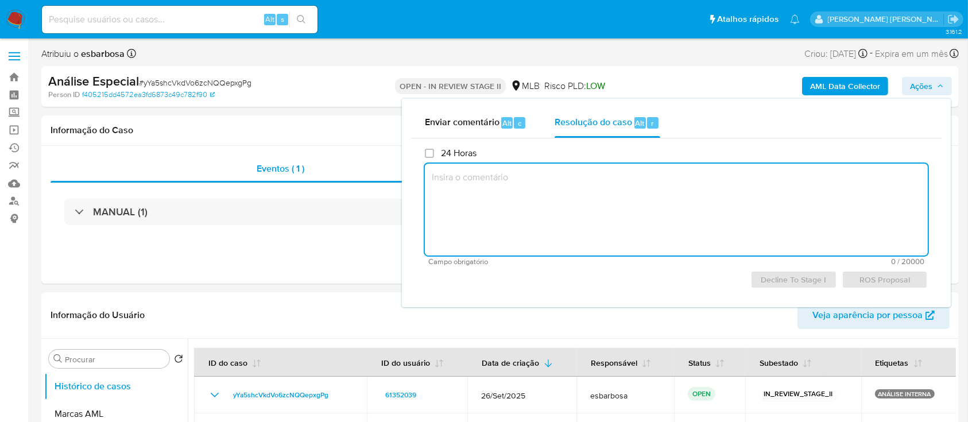
paste textarea "Alerta aberto para correção de envio de esteira o Caso original sendo 6WQwnUlWR…"
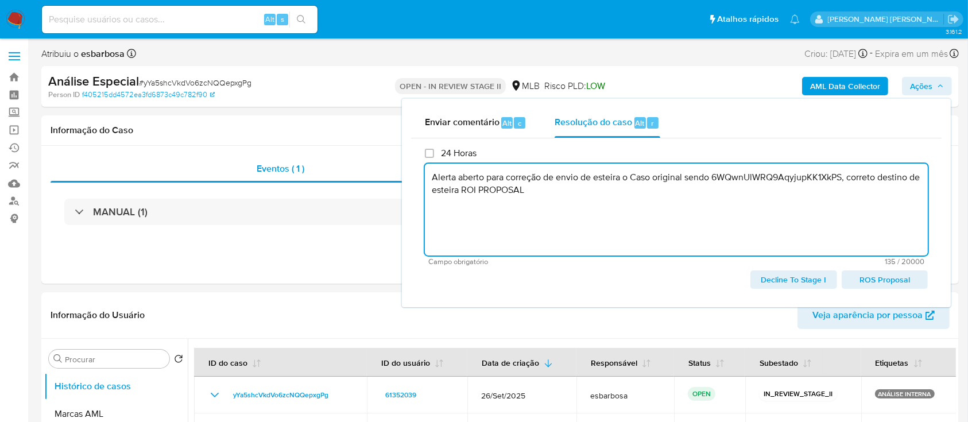
click at [881, 280] on span "ROS Proposal" at bounding box center [885, 280] width 70 height 16
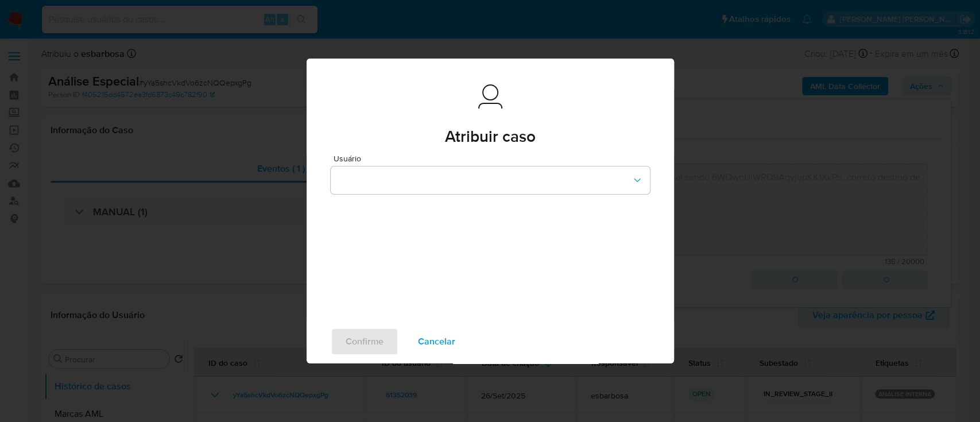
click at [452, 342] on span "Cancelar" at bounding box center [436, 341] width 37 height 25
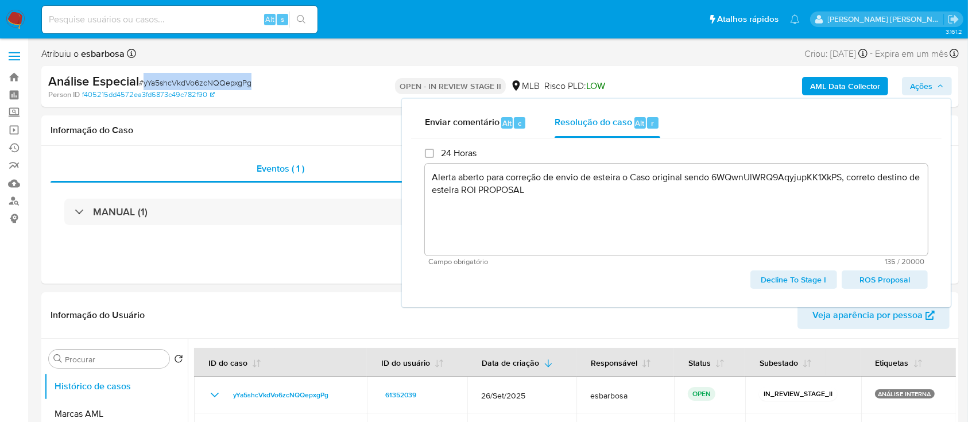
drag, startPoint x: 263, startPoint y: 80, endPoint x: 144, endPoint y: 83, distance: 119.4
click at [144, 83] on div "Análise Especial # yYa5shcVkdVo6zcNQQepxgPg" at bounding box center [196, 81] width 297 height 17
copy span "yYa5shcVkdVo6zcNQQepxgPg"
type textarea "Alerta aberto para correção de envio de esteira o Caso original sendo 6WQwnUlWR…"
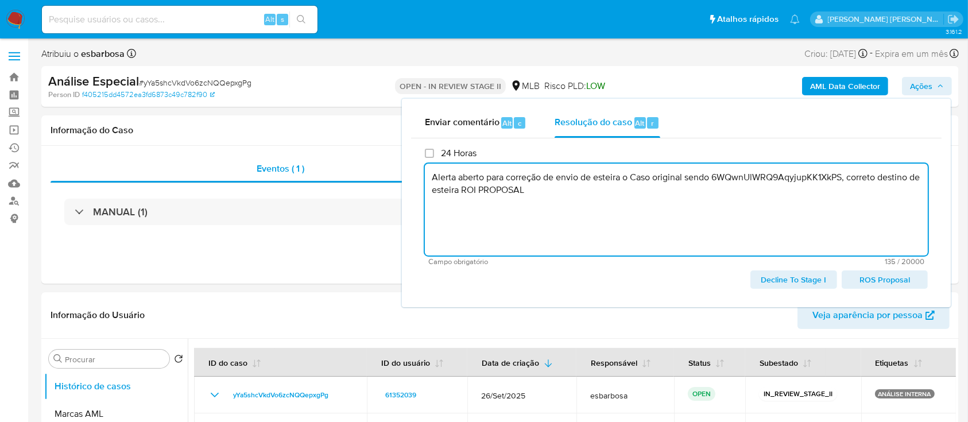
drag, startPoint x: 542, startPoint y: 200, endPoint x: 424, endPoint y: 181, distance: 119.8
click at [425, 181] on textarea "Alerta aberto para correção de envio de esteira o Caso original sendo 6WQwnUlWR…" at bounding box center [676, 210] width 503 height 92
click at [202, 80] on span "# yYa5shcVkdVo6zcNQQepxgPg" at bounding box center [195, 82] width 113 height 11
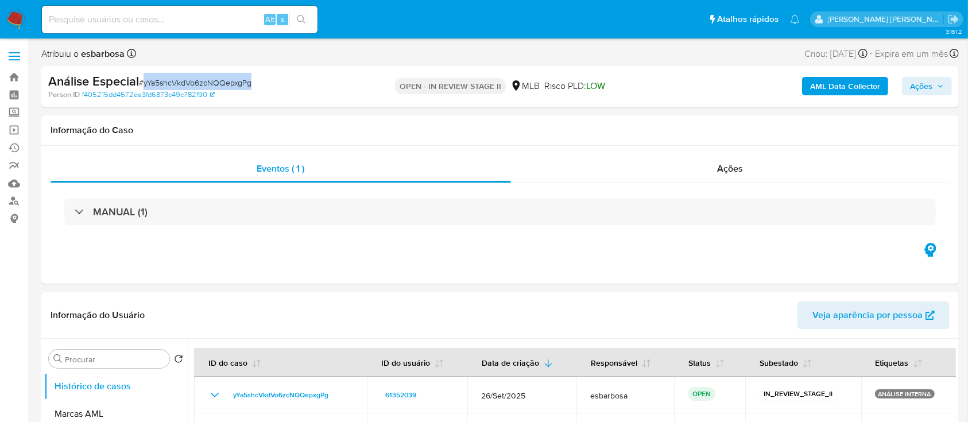
click at [202, 80] on span "# yYa5shcVkdVo6zcNQQepxgPg" at bounding box center [195, 82] width 113 height 11
copy span "yYa5shcVkdVo6zcNQQepxgPg"
click at [915, 88] on span "Ações" at bounding box center [921, 86] width 22 height 18
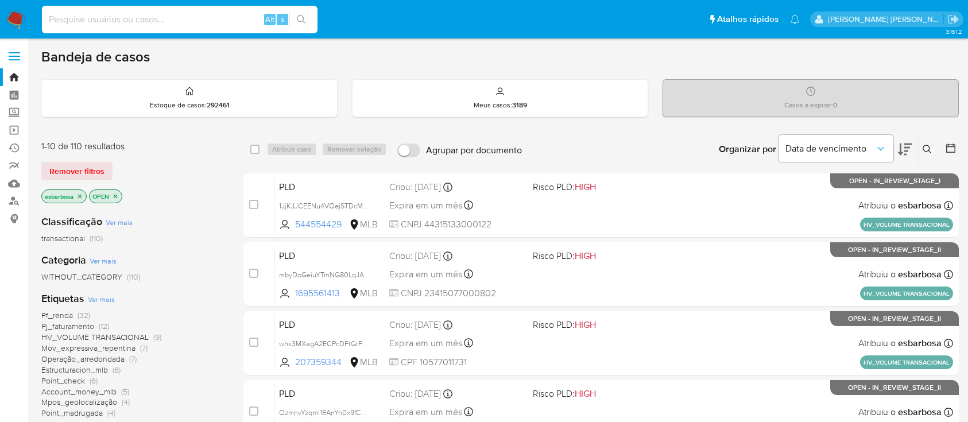
click at [195, 21] on input at bounding box center [180, 19] width 276 height 15
type input "yYa5shcVkdVo6zcNQQepxgPg"
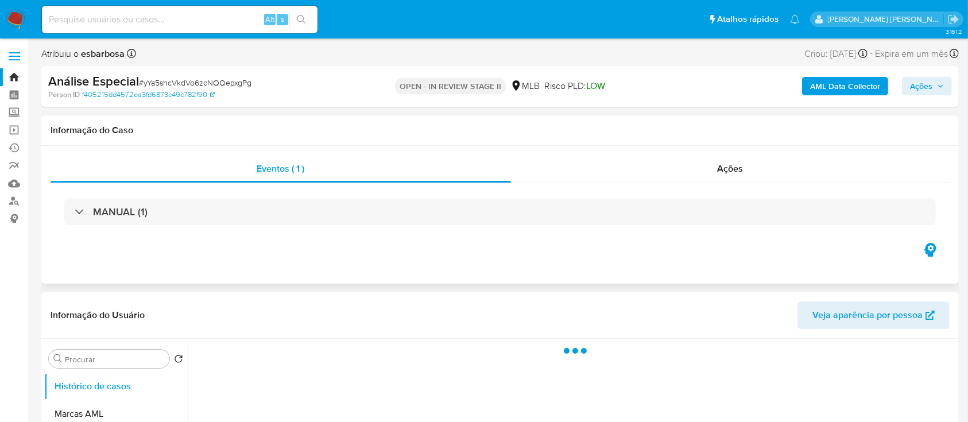
select select "10"
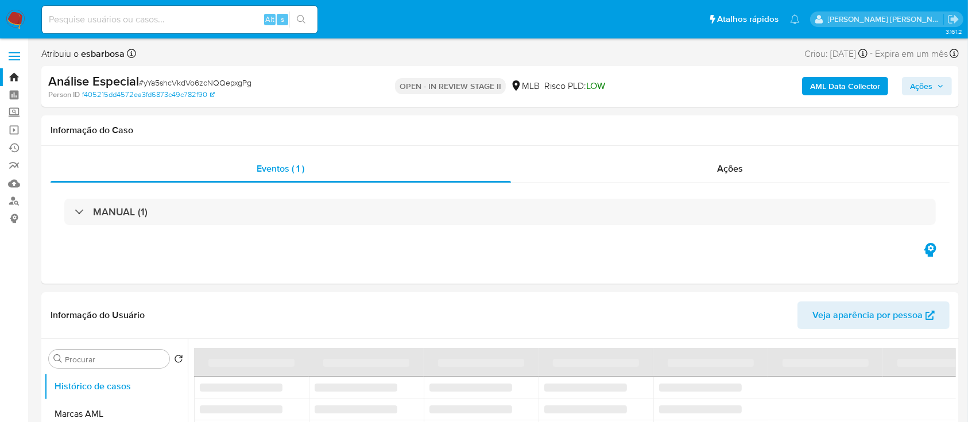
click at [926, 84] on span "Ações" at bounding box center [921, 86] width 22 height 18
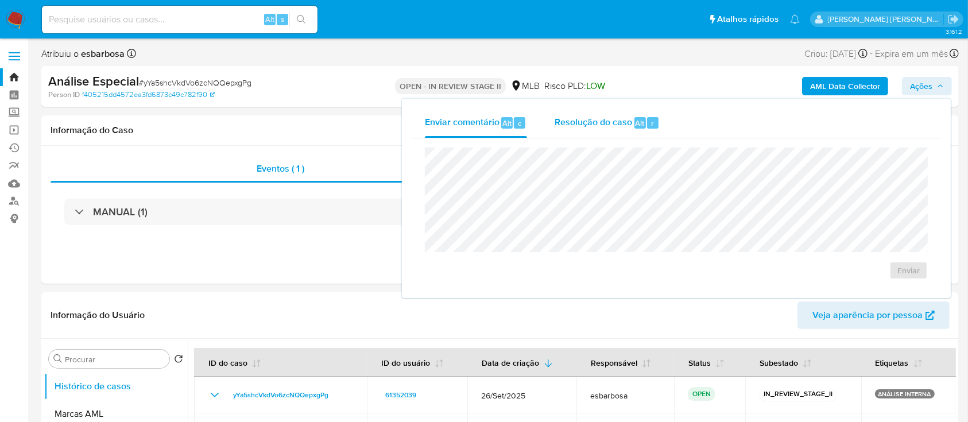
click at [596, 126] on span "Resolução do caso" at bounding box center [593, 122] width 77 height 13
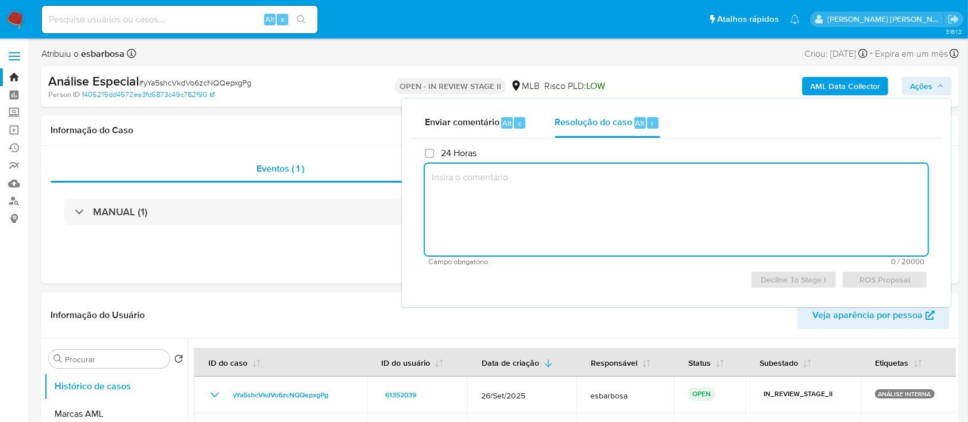
click at [625, 202] on textarea at bounding box center [676, 210] width 503 height 92
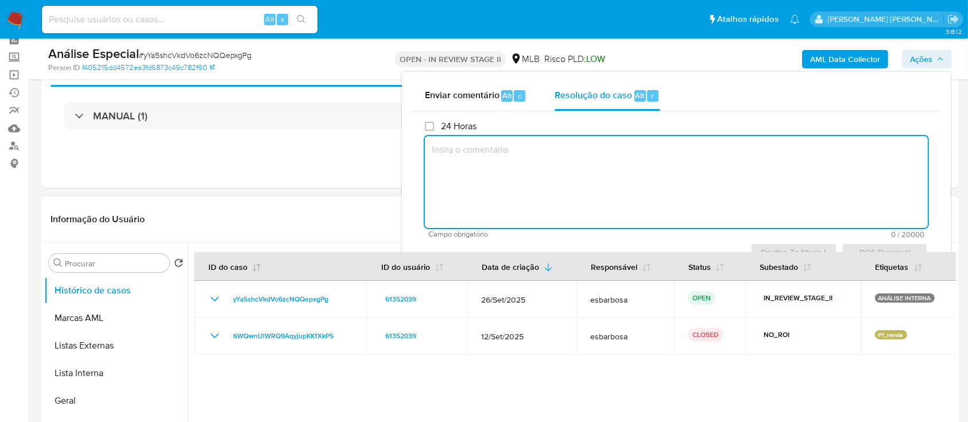
scroll to position [76, 0]
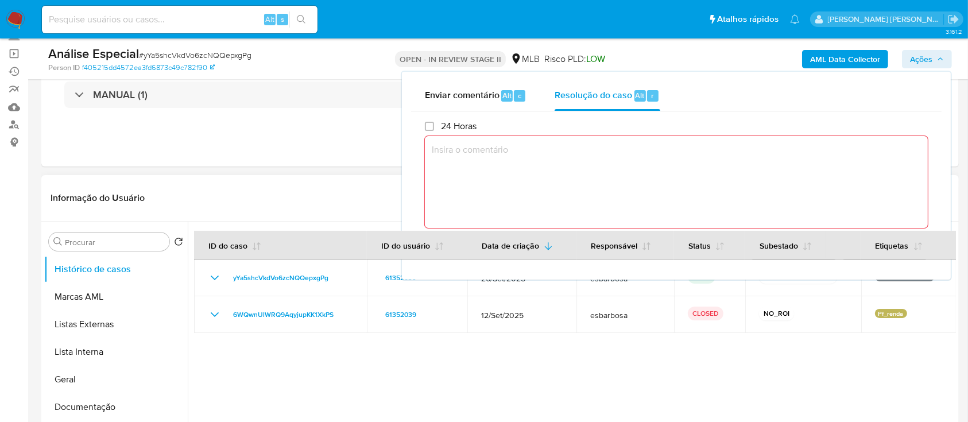
click at [335, 344] on div at bounding box center [572, 369] width 768 height 294
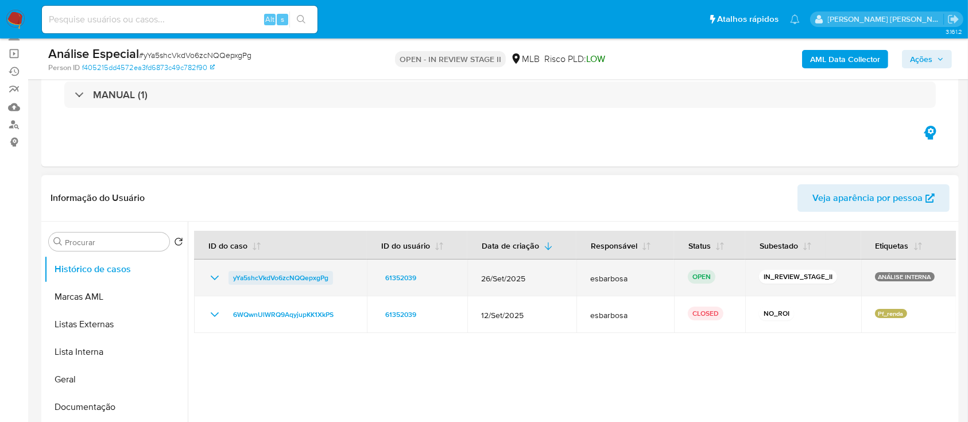
click at [253, 278] on span "yYa5shcVkdVo6zcNQQepxgPg" at bounding box center [280, 278] width 95 height 14
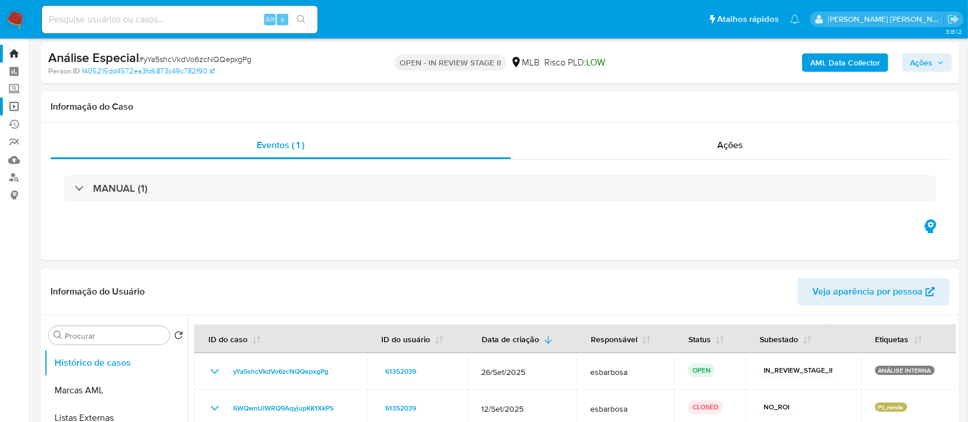
scroll to position [0, 0]
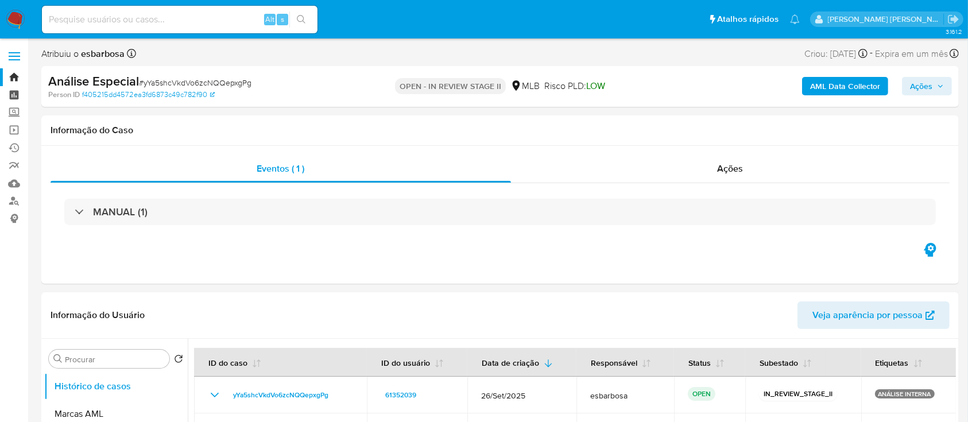
click at [14, 91] on link "Painel" at bounding box center [68, 95] width 137 height 18
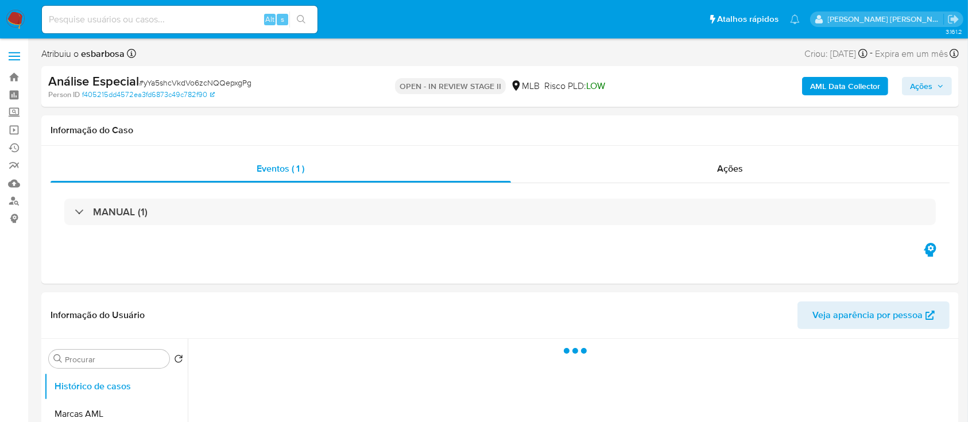
click at [922, 87] on span "Ações" at bounding box center [921, 86] width 22 height 18
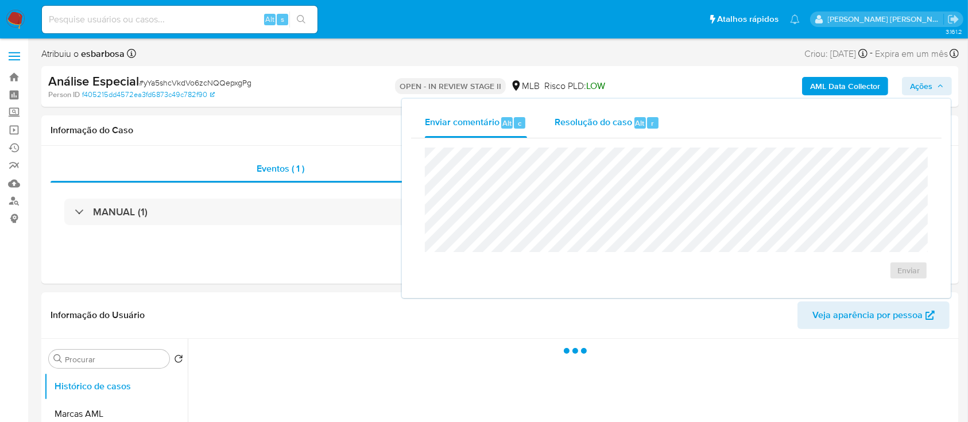
select select "10"
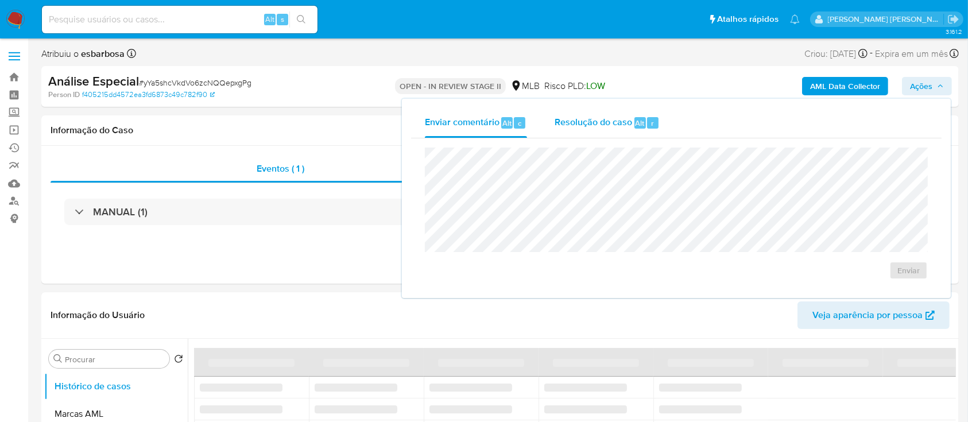
click at [593, 124] on span "Resolução do caso" at bounding box center [593, 122] width 77 height 13
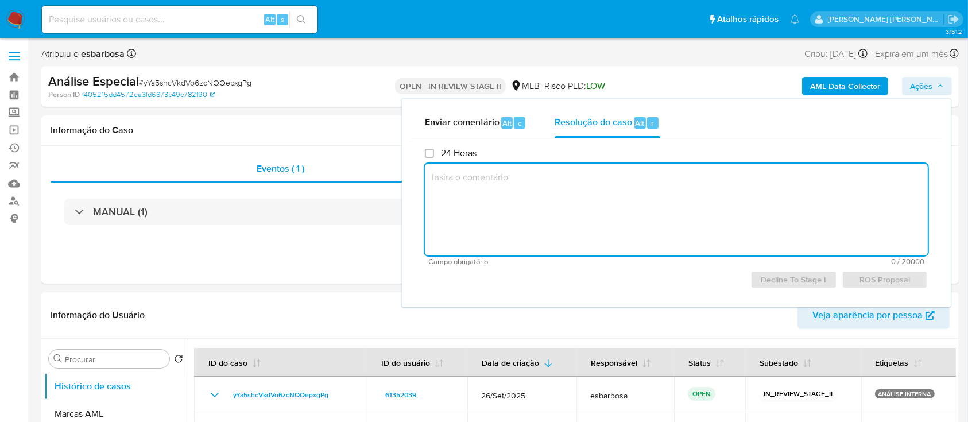
click at [596, 181] on textarea at bounding box center [676, 210] width 503 height 92
paste textarea "yYa5shcVkdVo6zcNQQepxgPg"
drag, startPoint x: 507, startPoint y: 169, endPoint x: 418, endPoint y: 169, distance: 89.0
click at [418, 169] on div "24 Horas yYa5shcVkdVo6zcNQQepxgPg Campo obrigatório 24 / 20000 19976 caracteres…" at bounding box center [676, 218] width 530 height 160
paste textarea "Alerta aberto para correção de envio de esteira o Caso original sendo 6WQwnUlWR…"
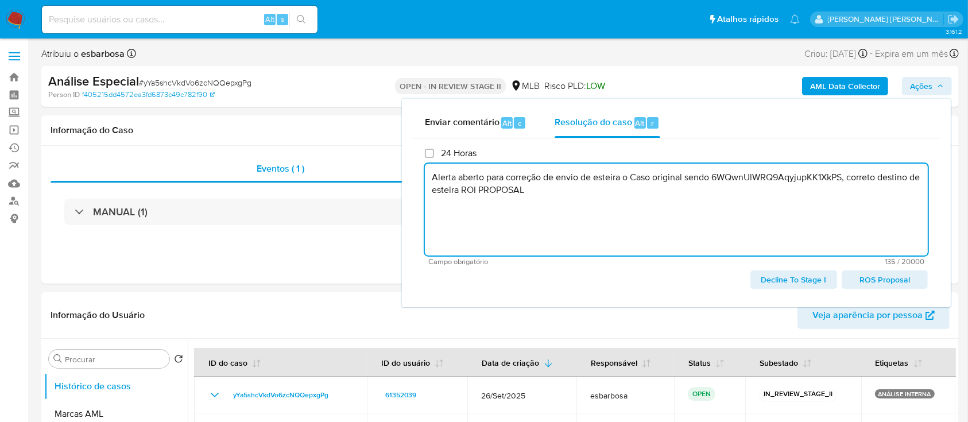
type textarea "Alerta aberto para correção de envio de esteira o Caso original sendo 6WQwnUlWR…"
click at [351, 75] on div "OPEN - IN REVIEW STAGE II MLB Risco PLD: LOW" at bounding box center [500, 86] width 298 height 27
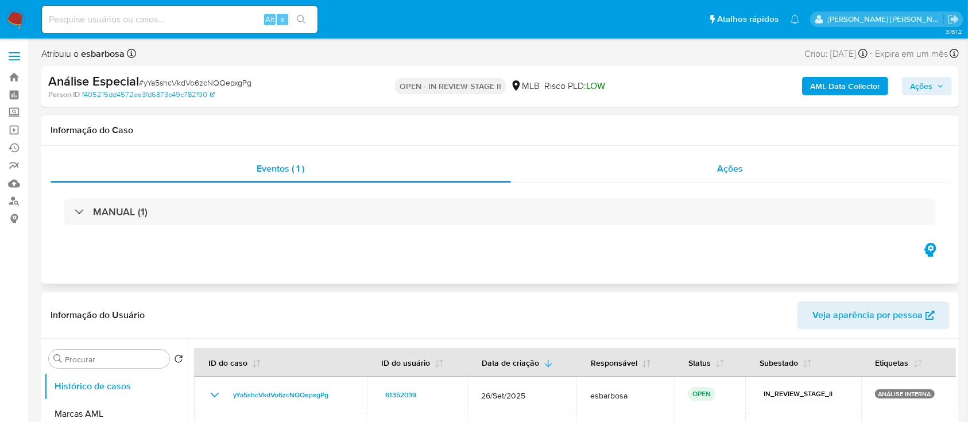
click at [698, 176] on div "Ações" at bounding box center [730, 169] width 439 height 28
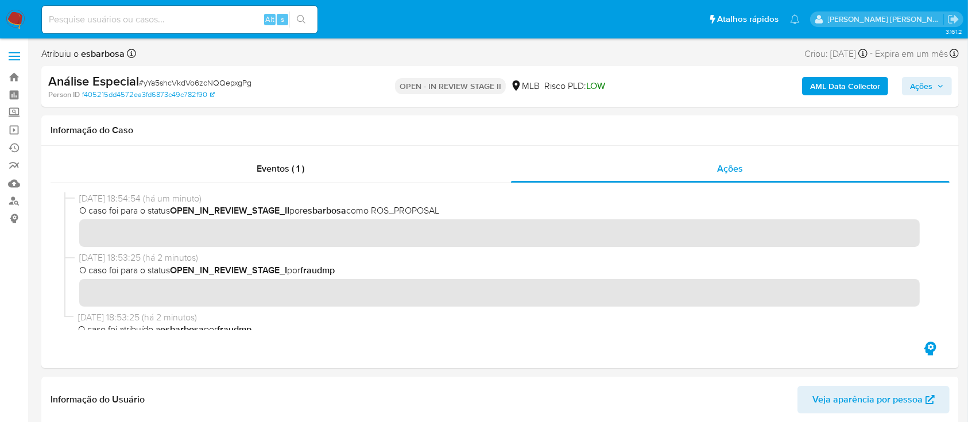
click at [918, 86] on span "Ações" at bounding box center [921, 86] width 22 height 18
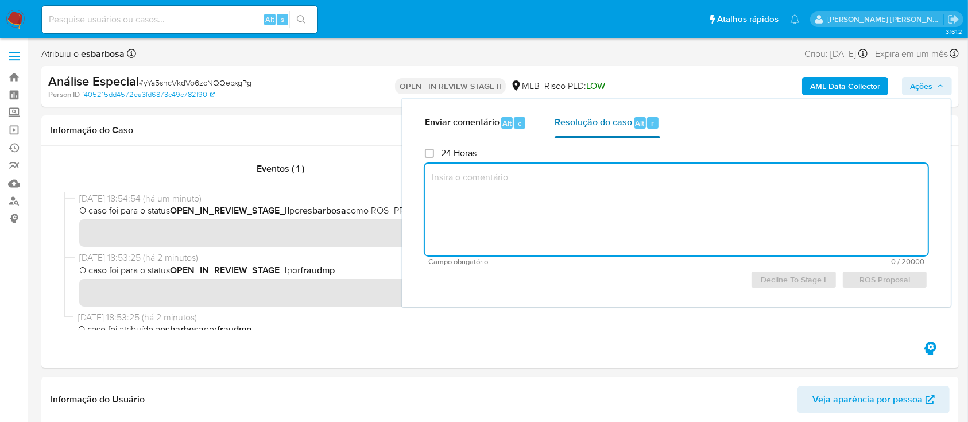
click at [590, 126] on span "Resolução do caso" at bounding box center [593, 122] width 77 height 13
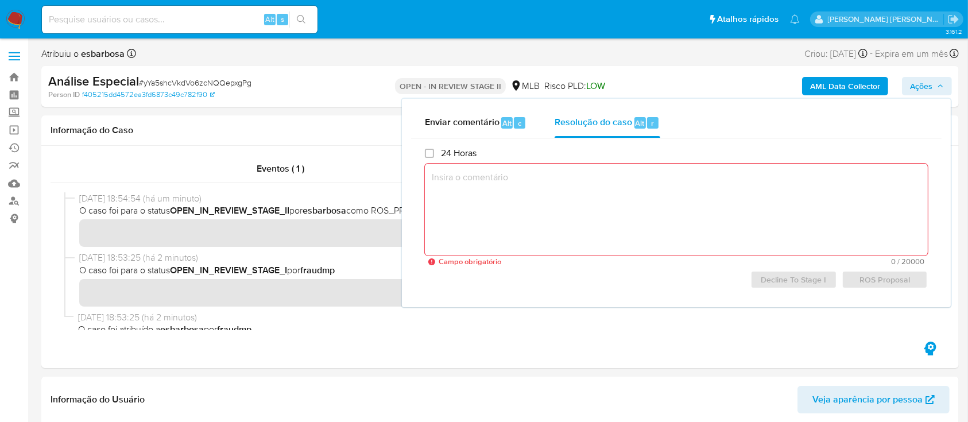
click at [574, 186] on textarea at bounding box center [676, 210] width 503 height 92
paste textarea "Alerta aberto para correção de envio de esteira o Caso original sendo 6WQwnUlWR…"
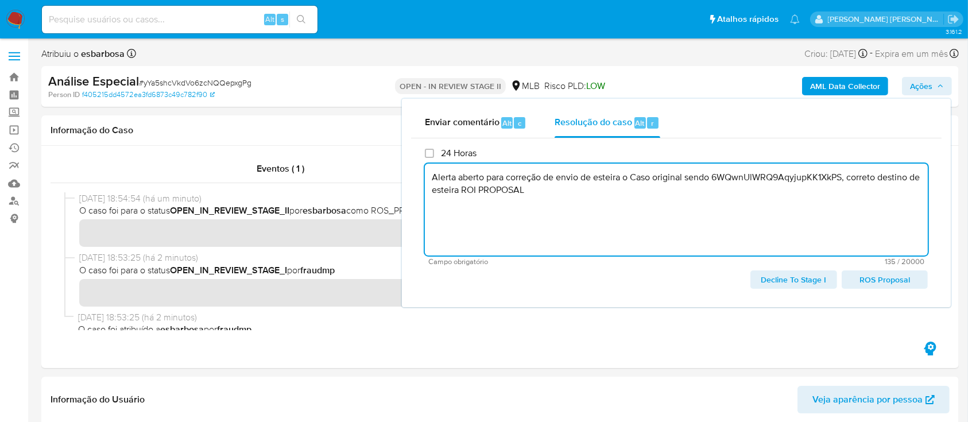
click at [886, 287] on span "ROS Proposal" at bounding box center [885, 280] width 70 height 16
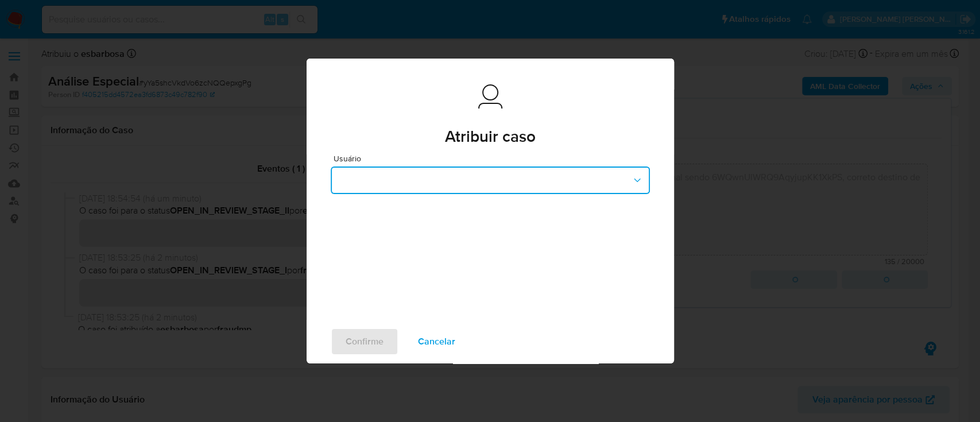
click at [632, 181] on icon "button" at bounding box center [636, 180] width 11 height 11
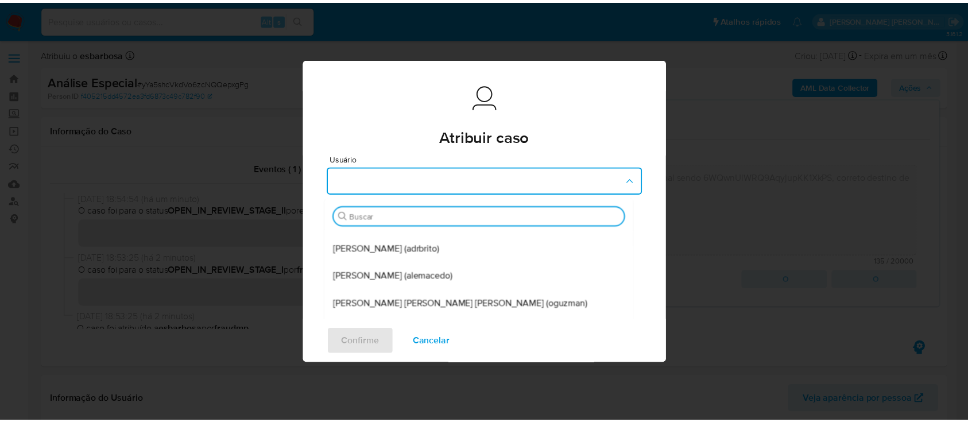
scroll to position [153, 0]
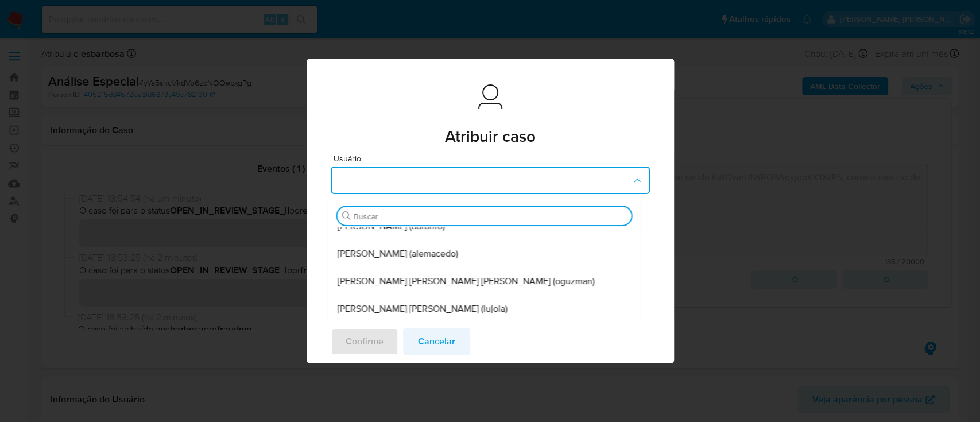
click at [448, 342] on span "Cancelar" at bounding box center [436, 341] width 37 height 25
type textarea "Alerta aberto para correção de envio de esteira o Caso original sendo 6WQwnUlWR…"
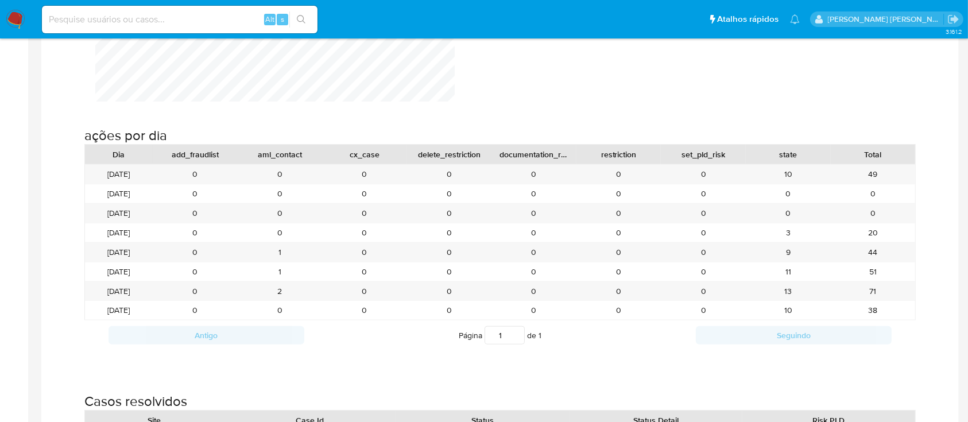
scroll to position [1224, 0]
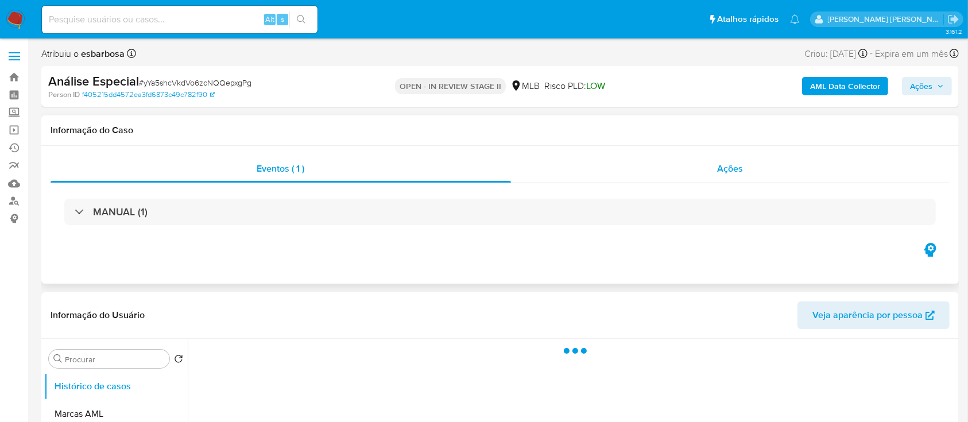
click at [624, 172] on div "Ações" at bounding box center [730, 169] width 439 height 28
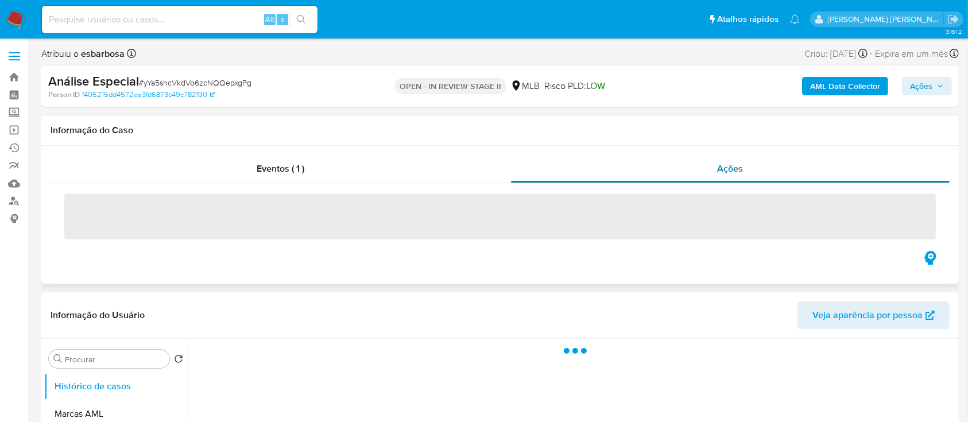
select select "10"
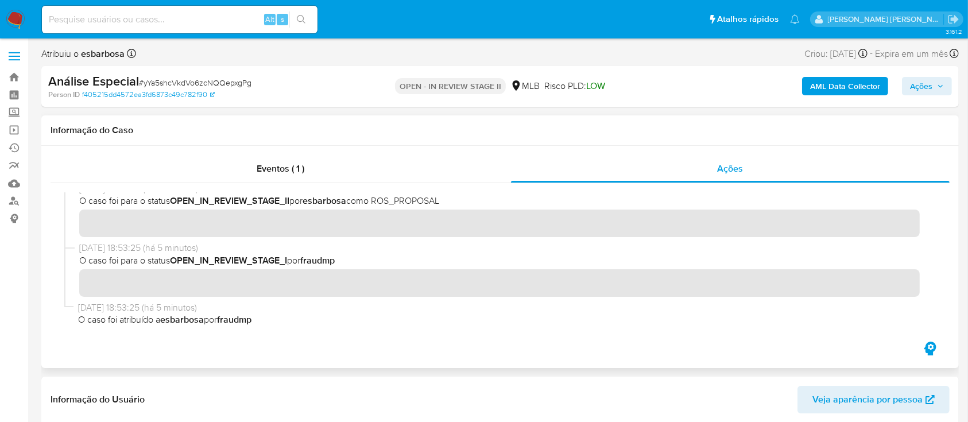
scroll to position [76, 0]
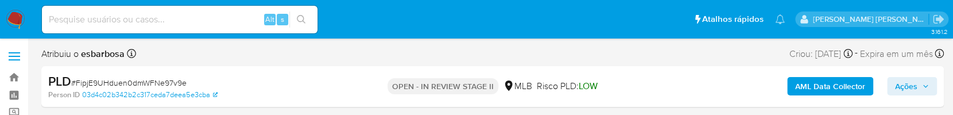
select select "10"
